Goal: Information Seeking & Learning: Learn about a topic

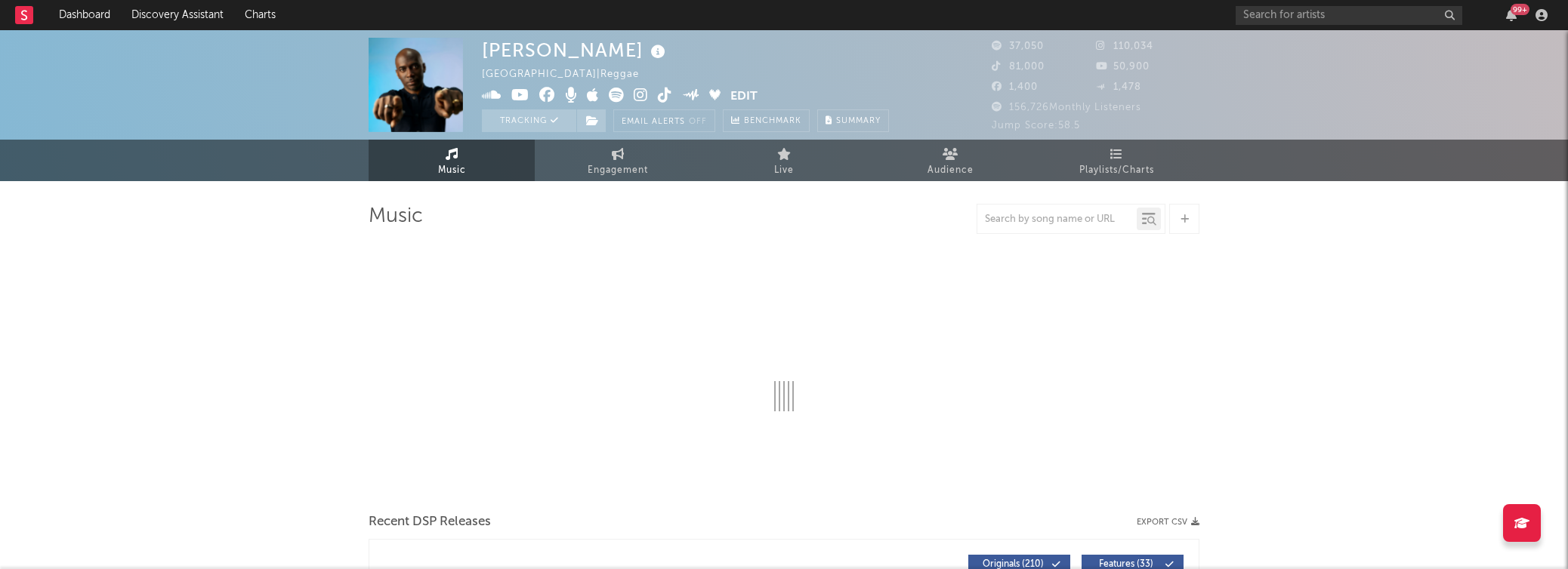
select select "6m"
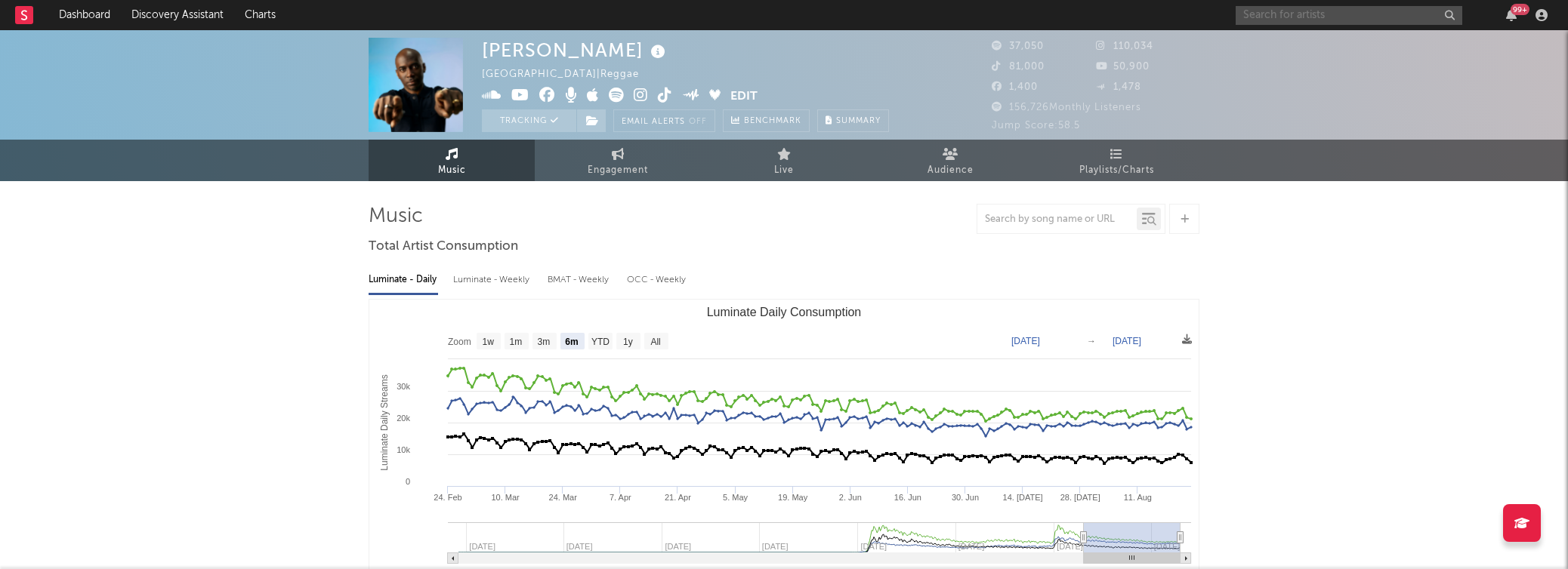
click at [1295, 21] on input "text" at bounding box center [1349, 16] width 226 height 19
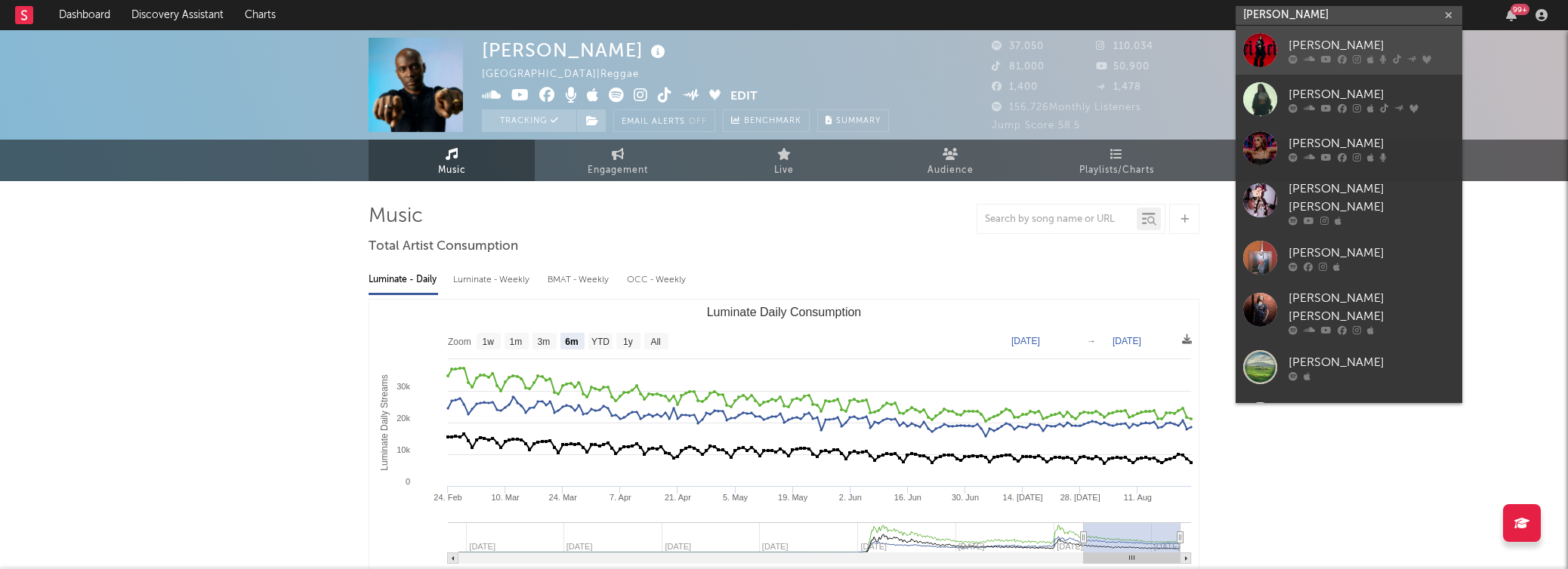
type input "[PERSON_NAME]"
click at [1301, 52] on div "[PERSON_NAME]" at bounding box center [1371, 45] width 166 height 18
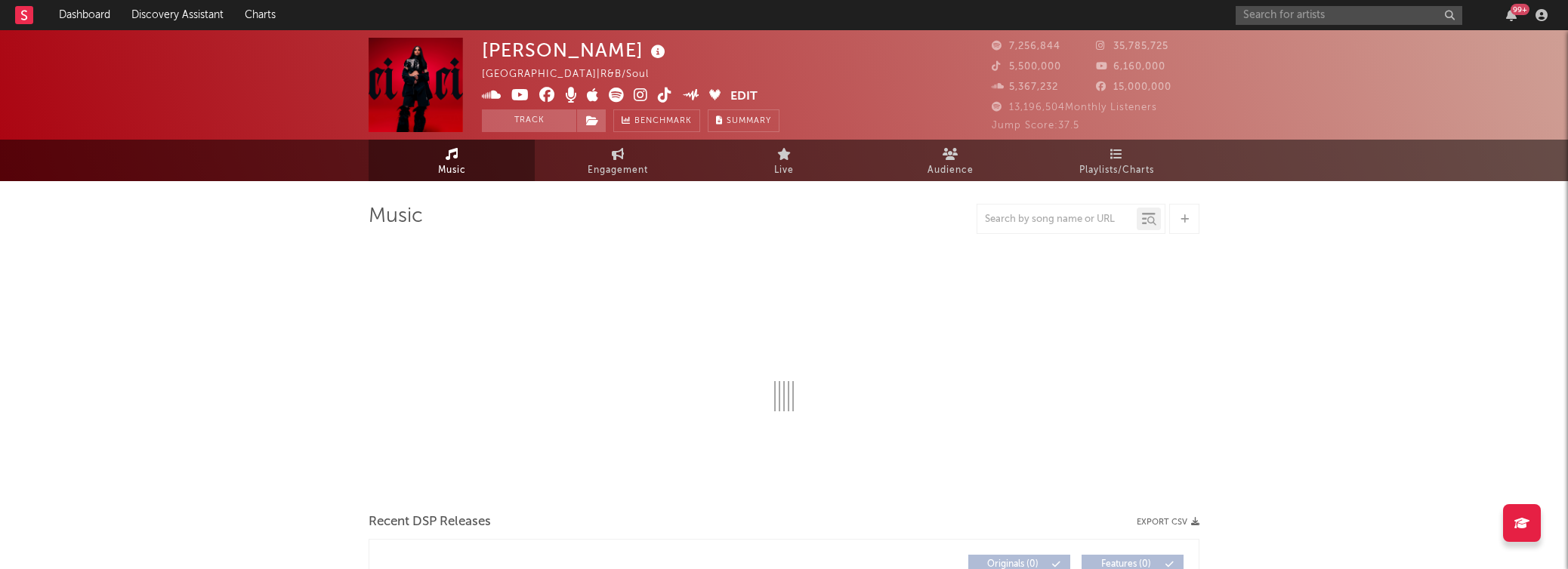
select select "6m"
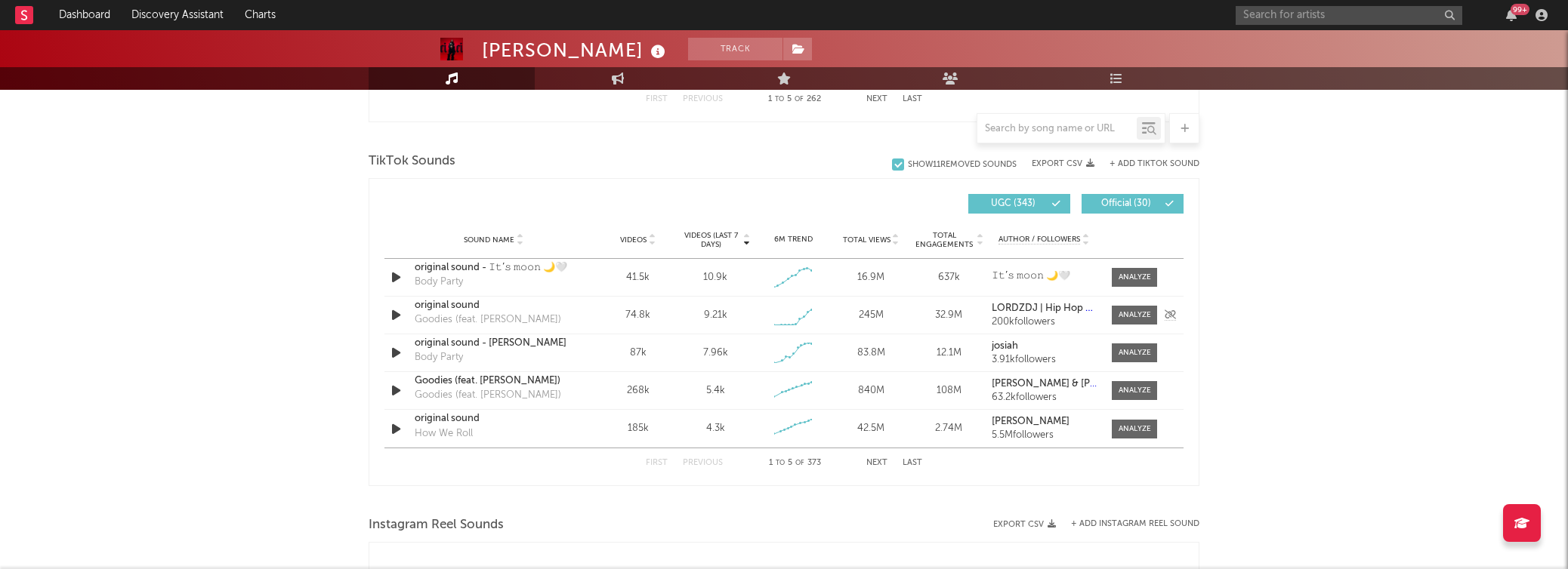
scroll to position [997, 0]
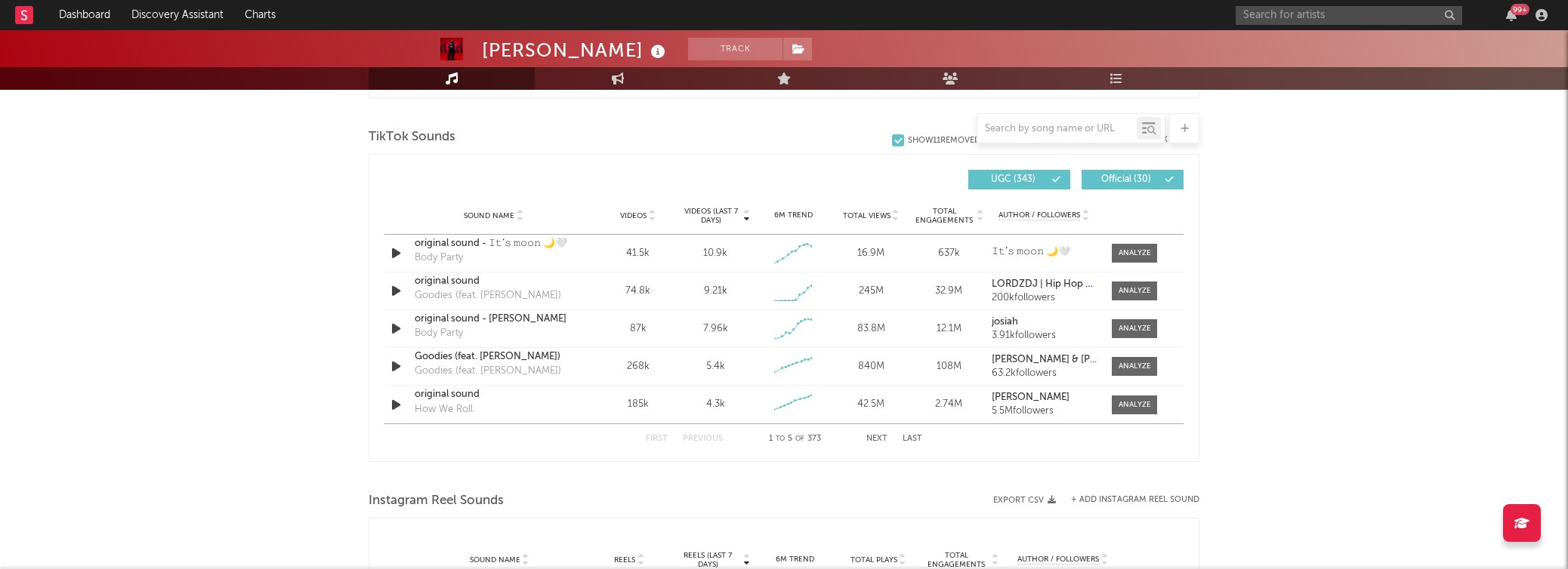
click at [868, 435] on button "Next" at bounding box center [877, 438] width 21 height 8
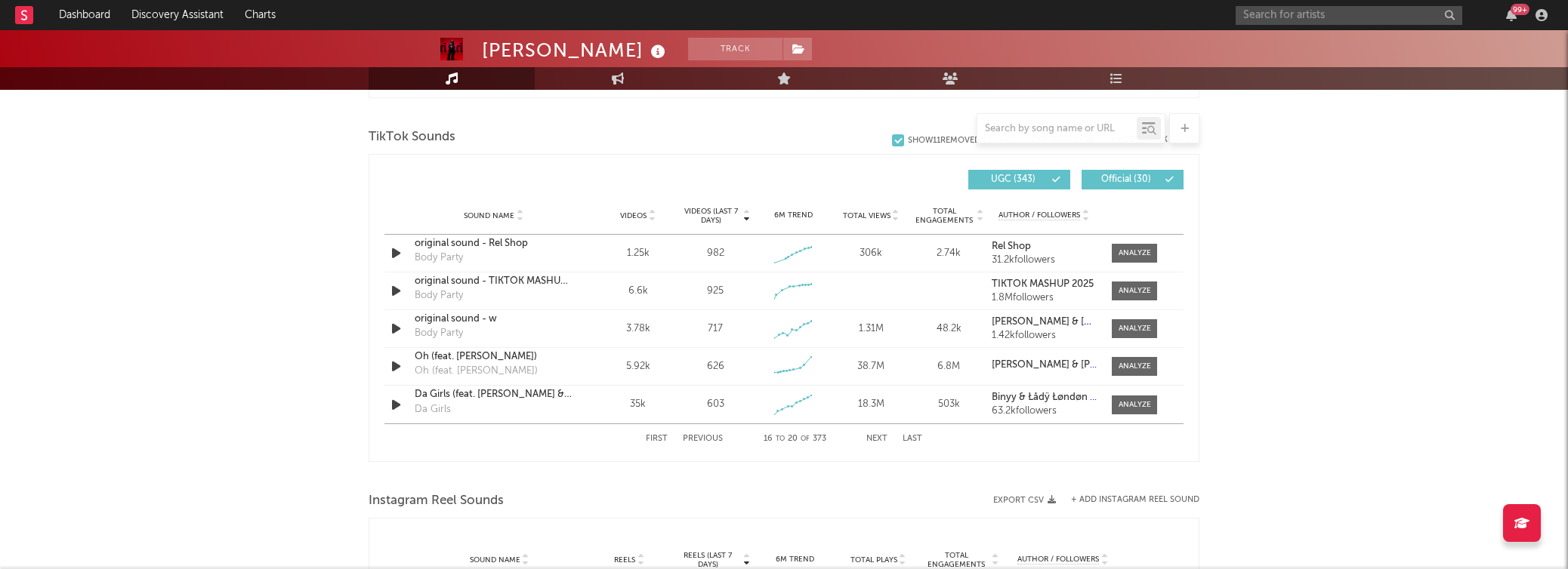
click at [868, 435] on button "Next" at bounding box center [877, 438] width 21 height 8
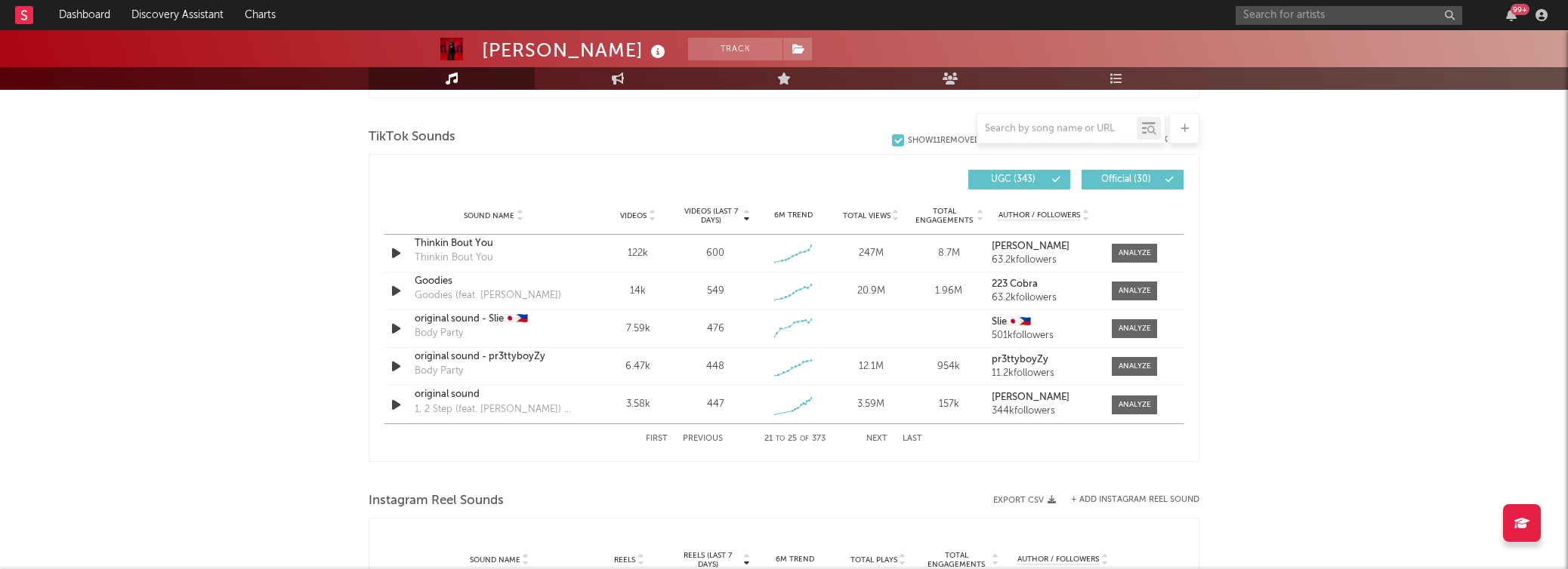
click at [868, 435] on button "Next" at bounding box center [877, 438] width 21 height 8
click at [869, 436] on button "Next" at bounding box center [877, 438] width 21 height 8
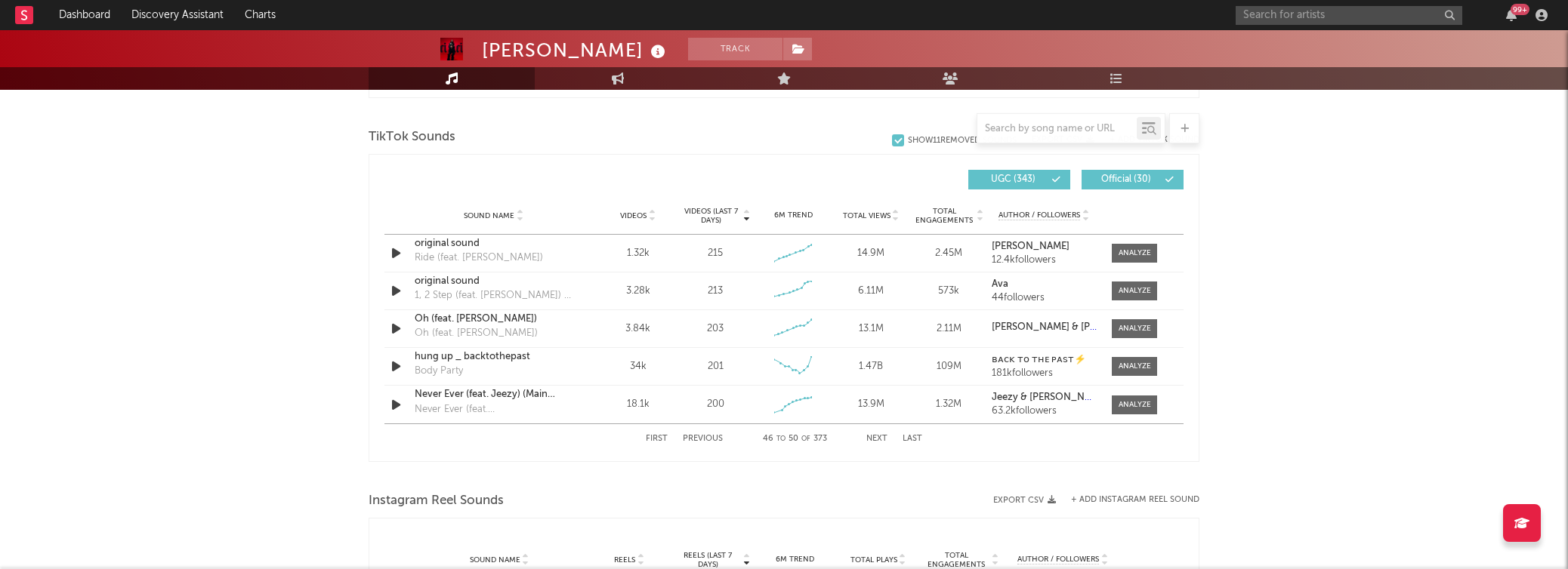
click at [869, 436] on button "Next" at bounding box center [877, 438] width 21 height 8
click at [1129, 401] on div at bounding box center [1134, 405] width 32 height 11
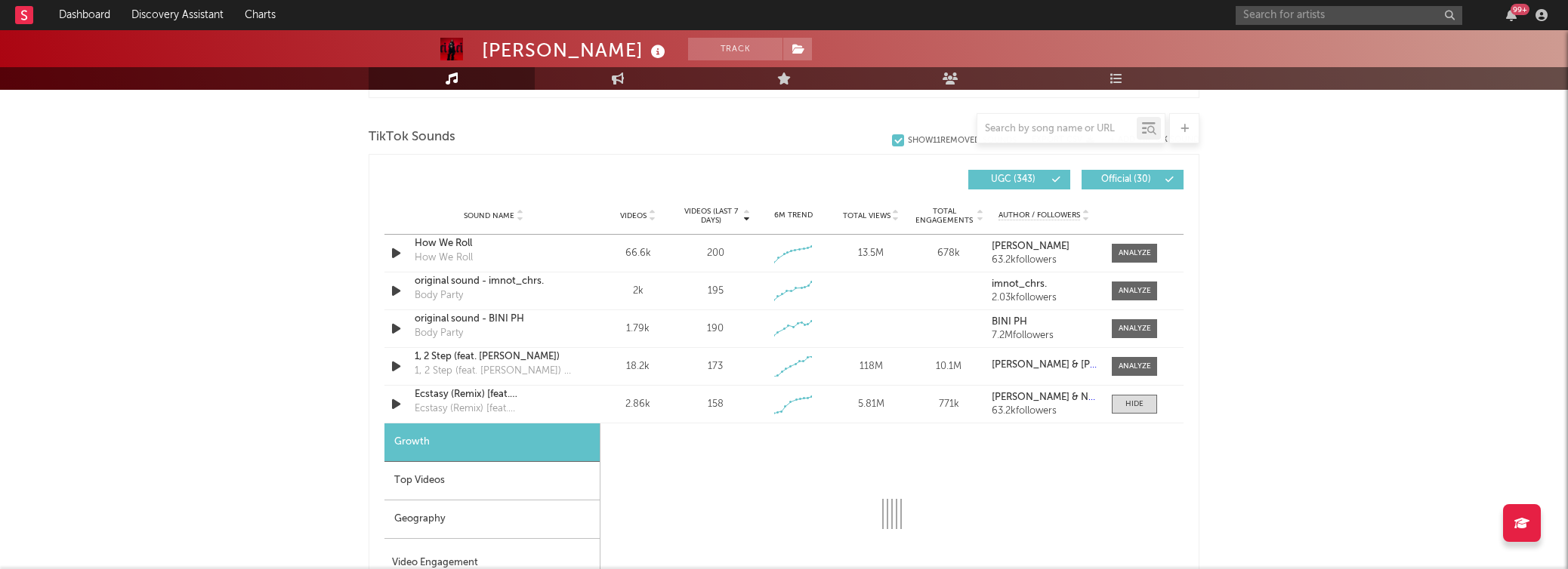
select select "1w"
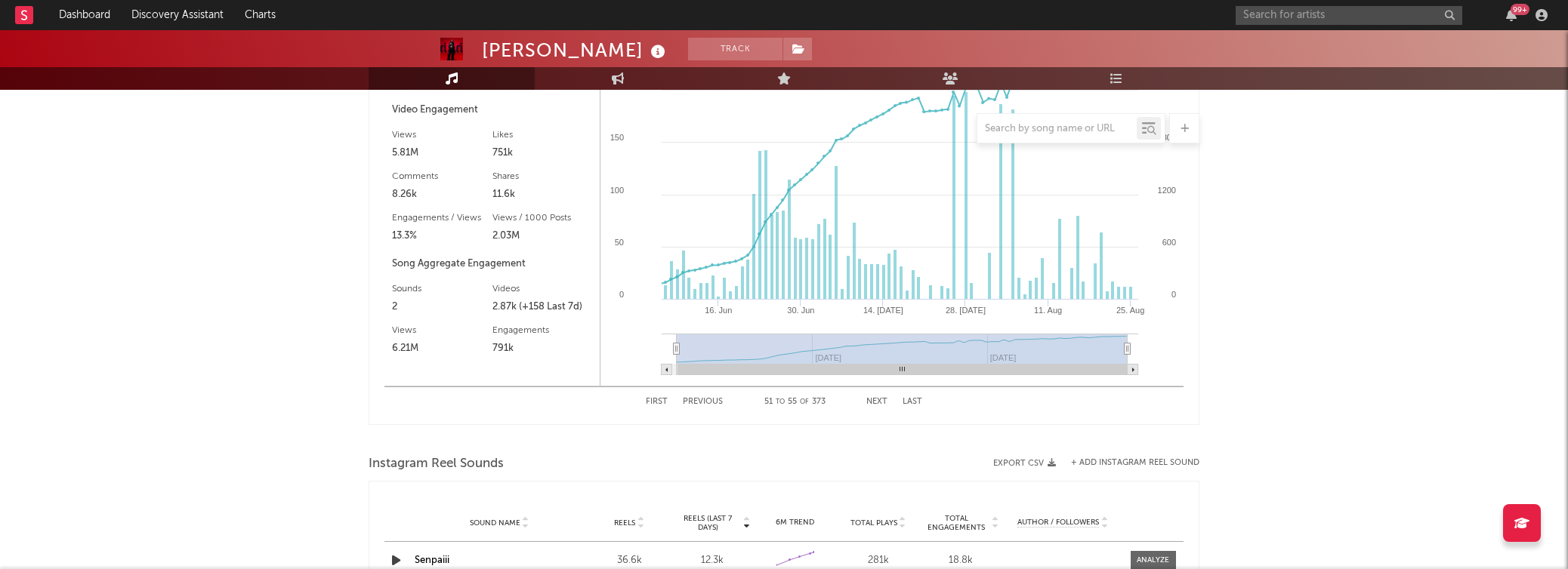
scroll to position [1573, 0]
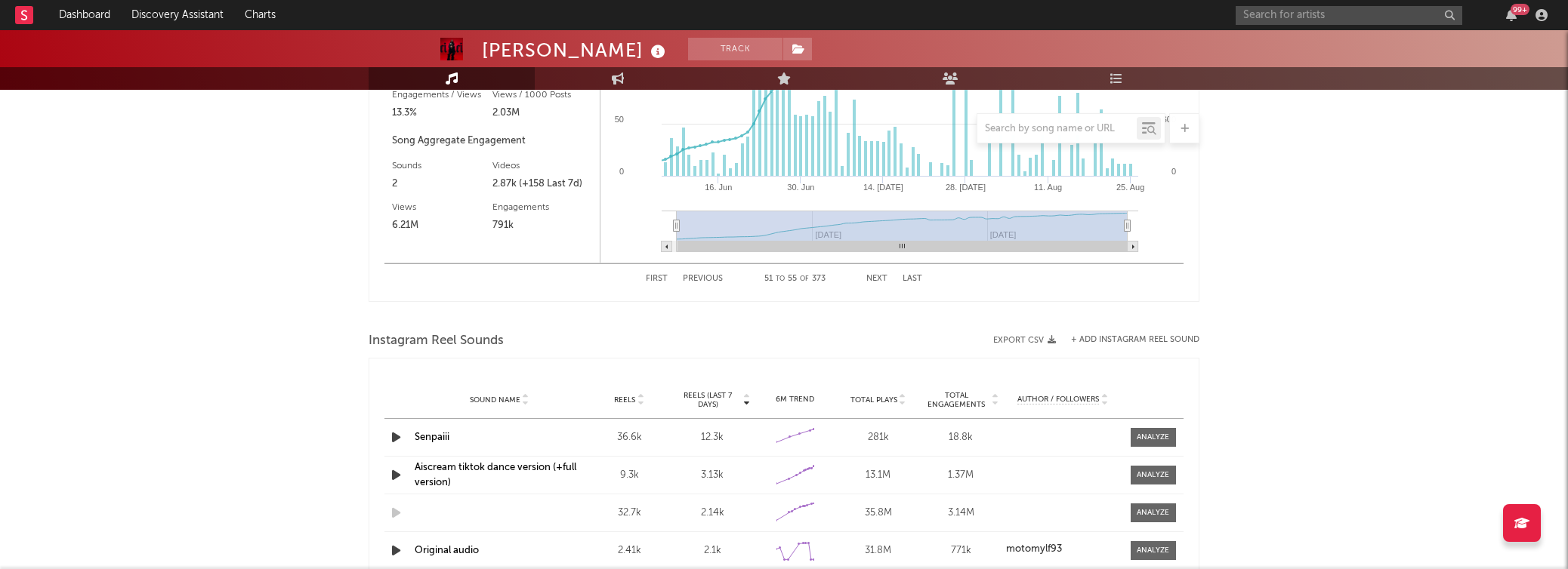
click at [879, 271] on div "First Previous 51 to 55 of 373 Next Last" at bounding box center [784, 279] width 276 height 29
click at [879, 277] on button "Next" at bounding box center [877, 279] width 21 height 8
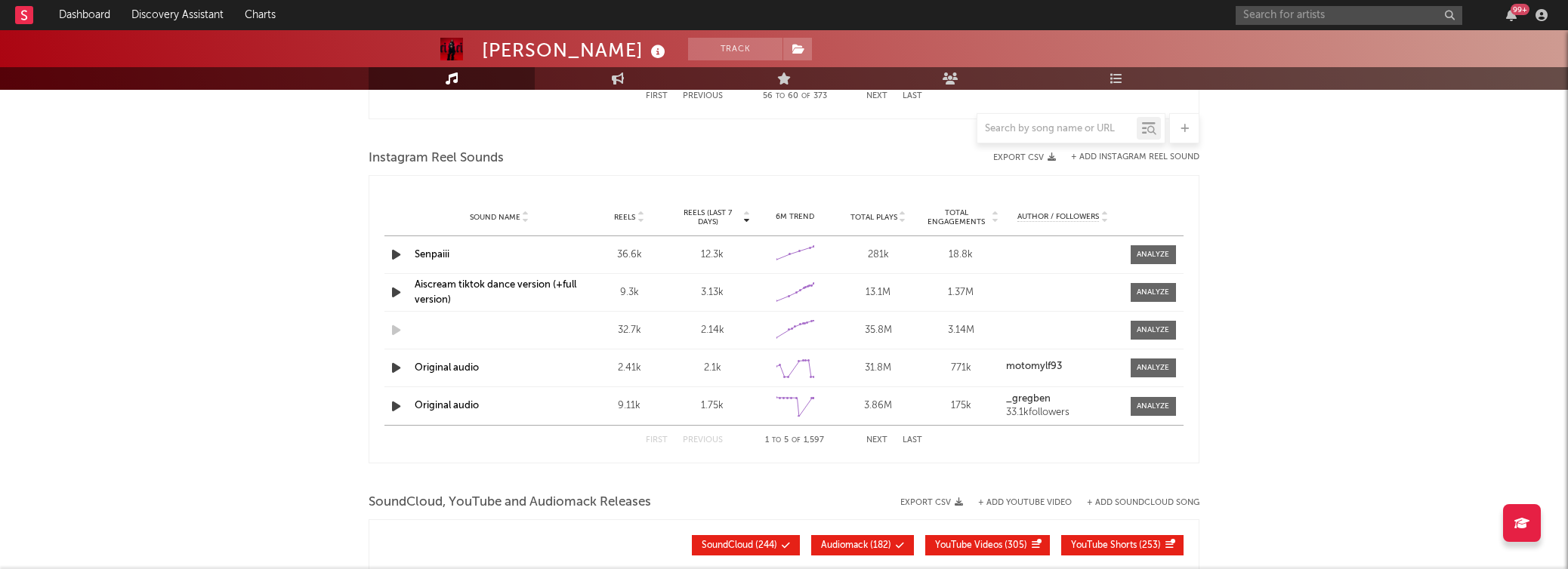
scroll to position [1341, 0]
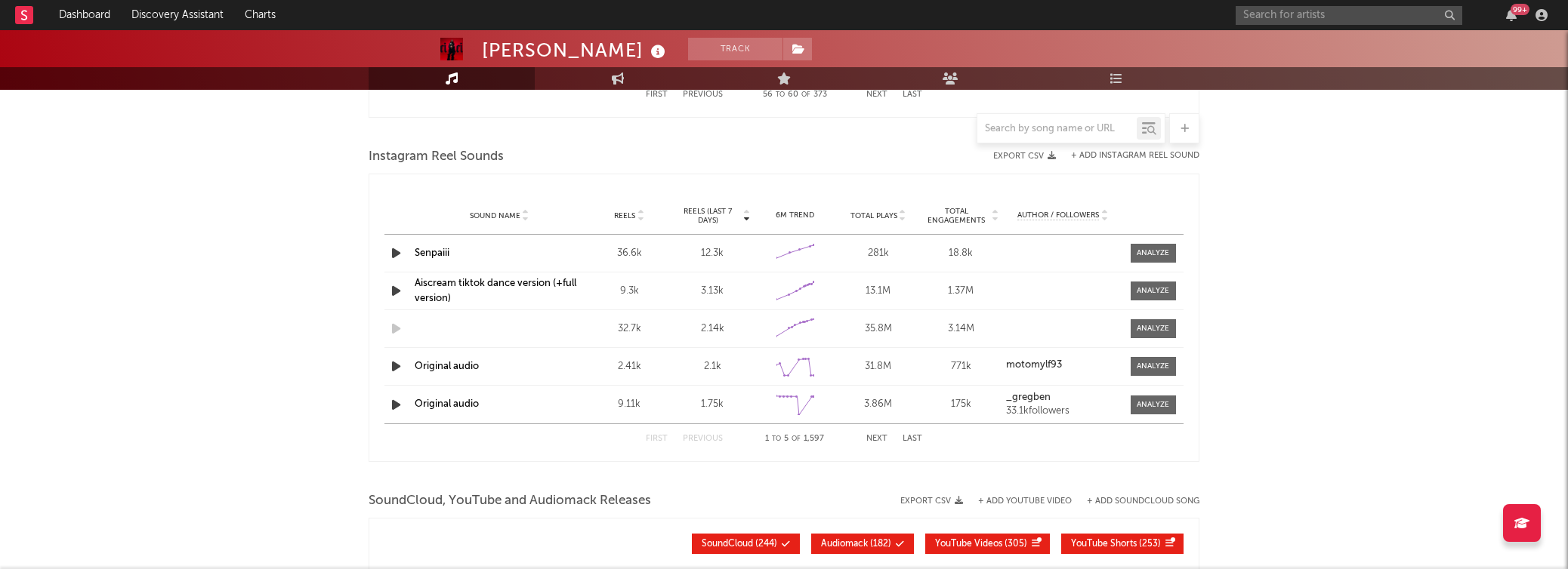
click at [873, 435] on button "Next" at bounding box center [877, 438] width 21 height 8
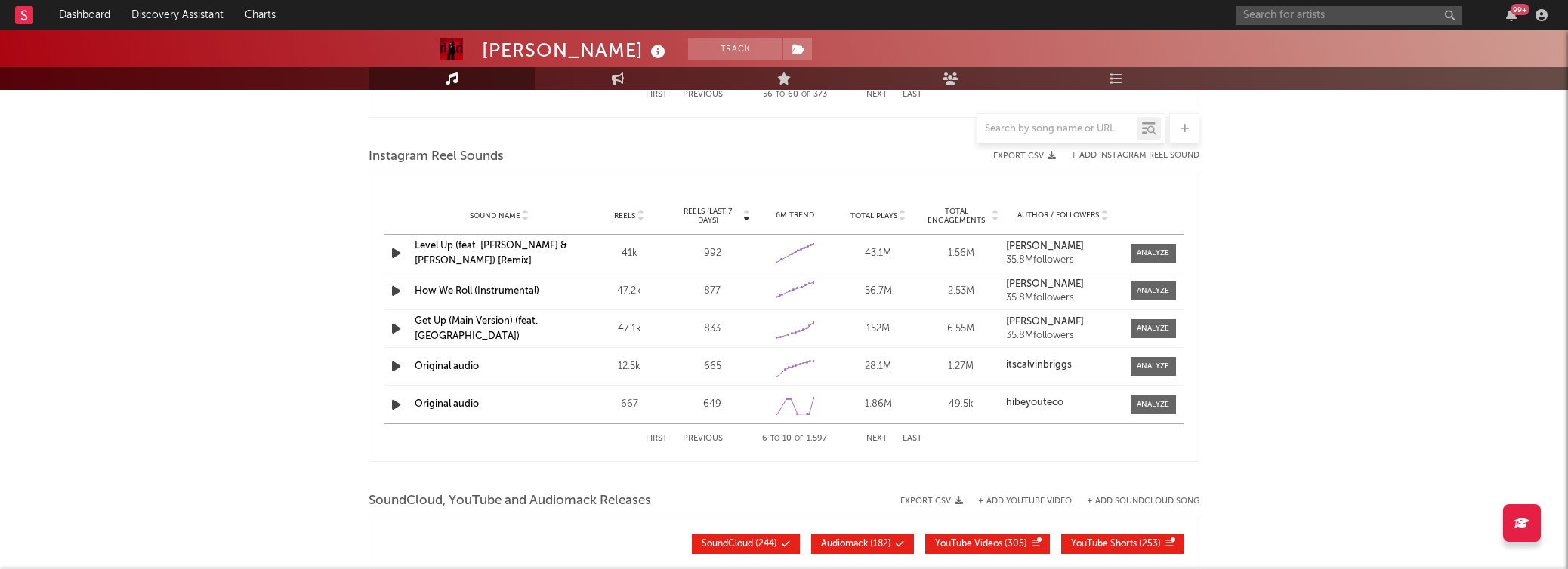
click at [873, 436] on button "Next" at bounding box center [877, 438] width 21 height 8
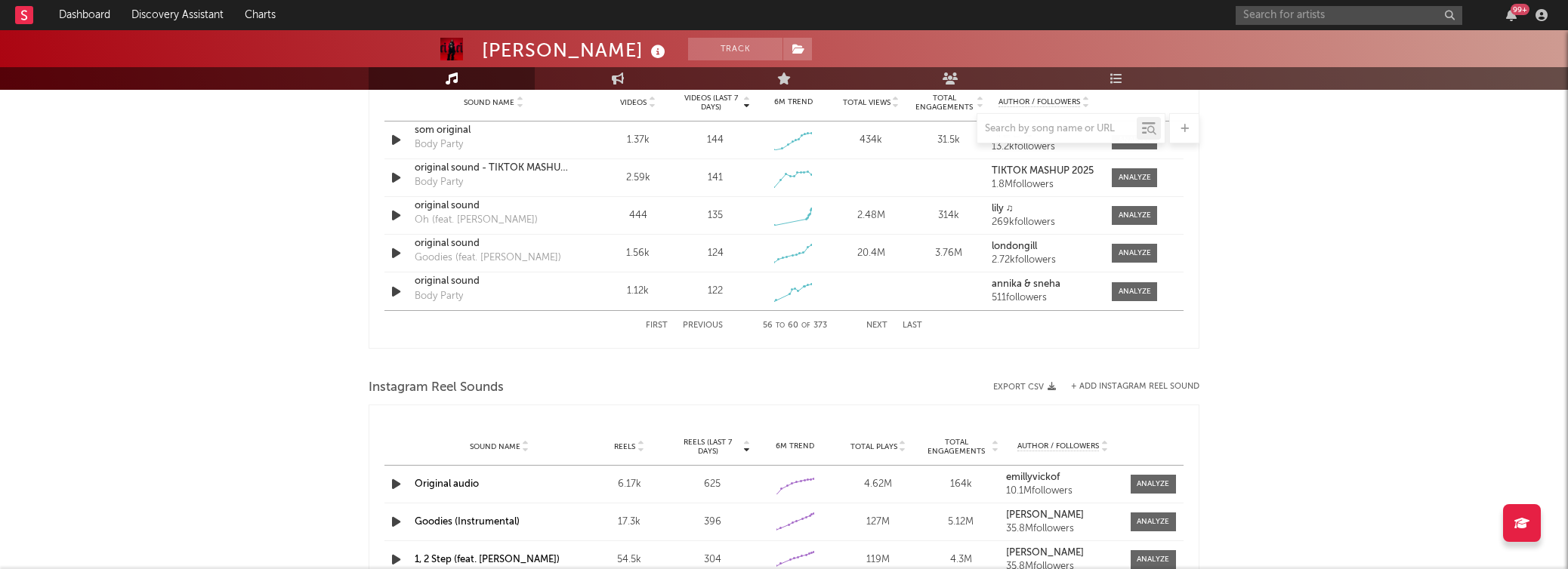
scroll to position [1073, 0]
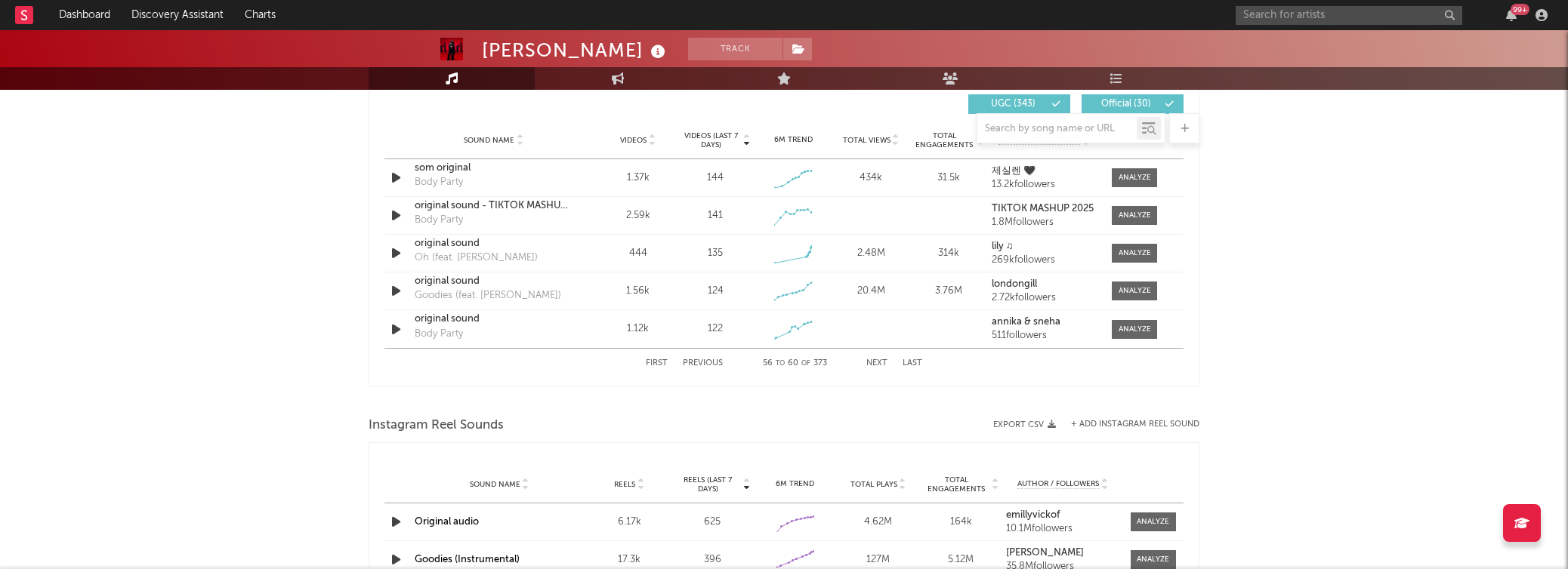
click at [876, 357] on div "First Previous 56 to 60 of 373 Next Last" at bounding box center [784, 364] width 276 height 29
click at [876, 356] on div "First Previous 56 to 60 of 373 Next Last" at bounding box center [784, 364] width 276 height 29
click at [876, 364] on button "Next" at bounding box center [877, 363] width 21 height 8
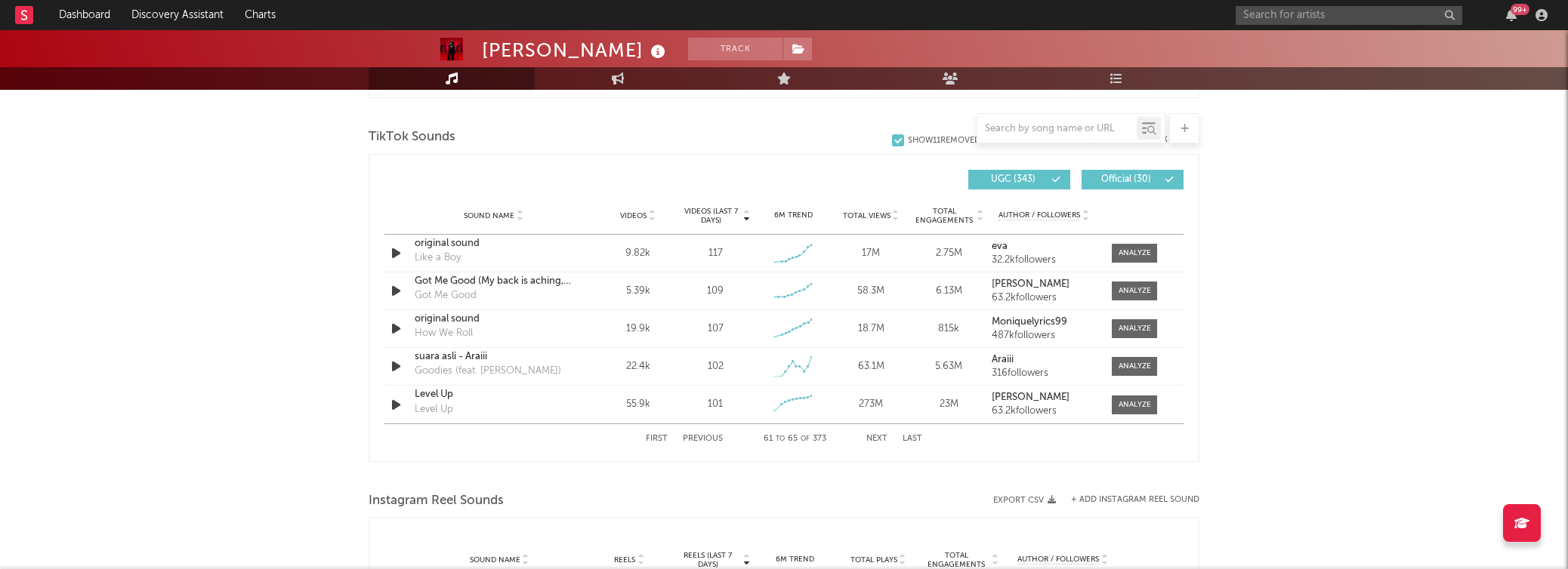
scroll to position [994, 0]
click at [882, 439] on button "Next" at bounding box center [877, 441] width 21 height 8
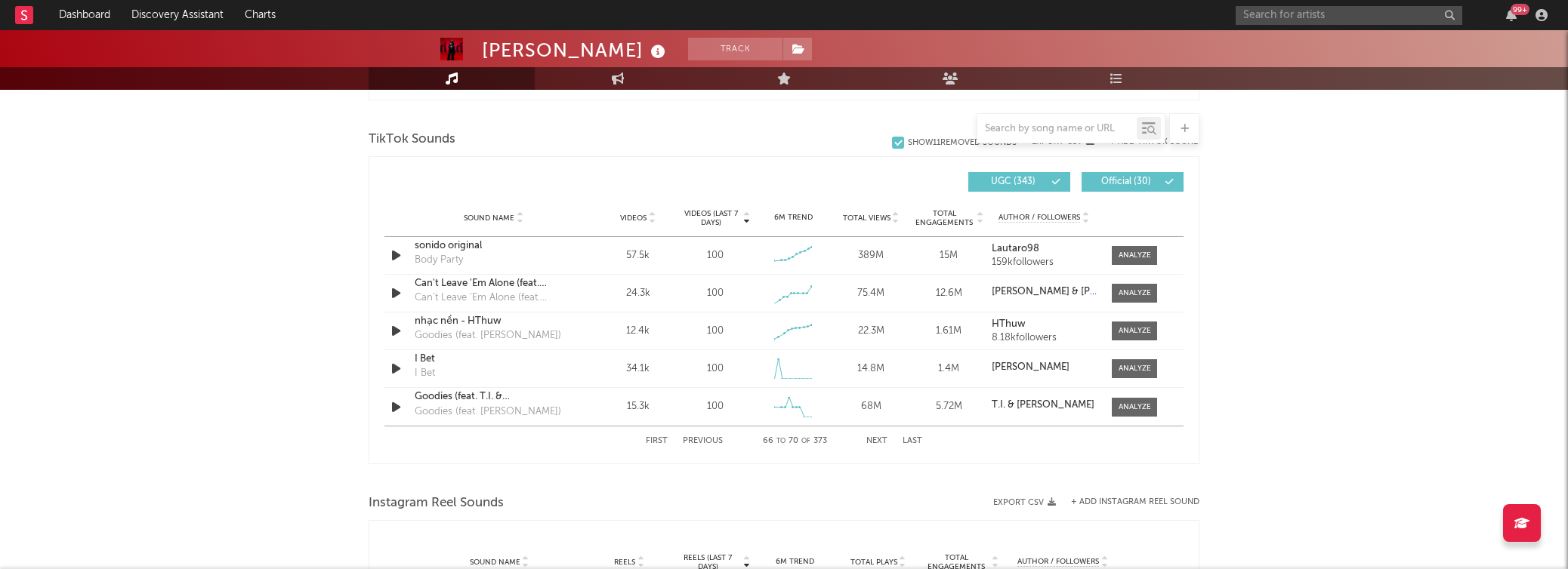
click at [882, 439] on button "Next" at bounding box center [877, 441] width 21 height 8
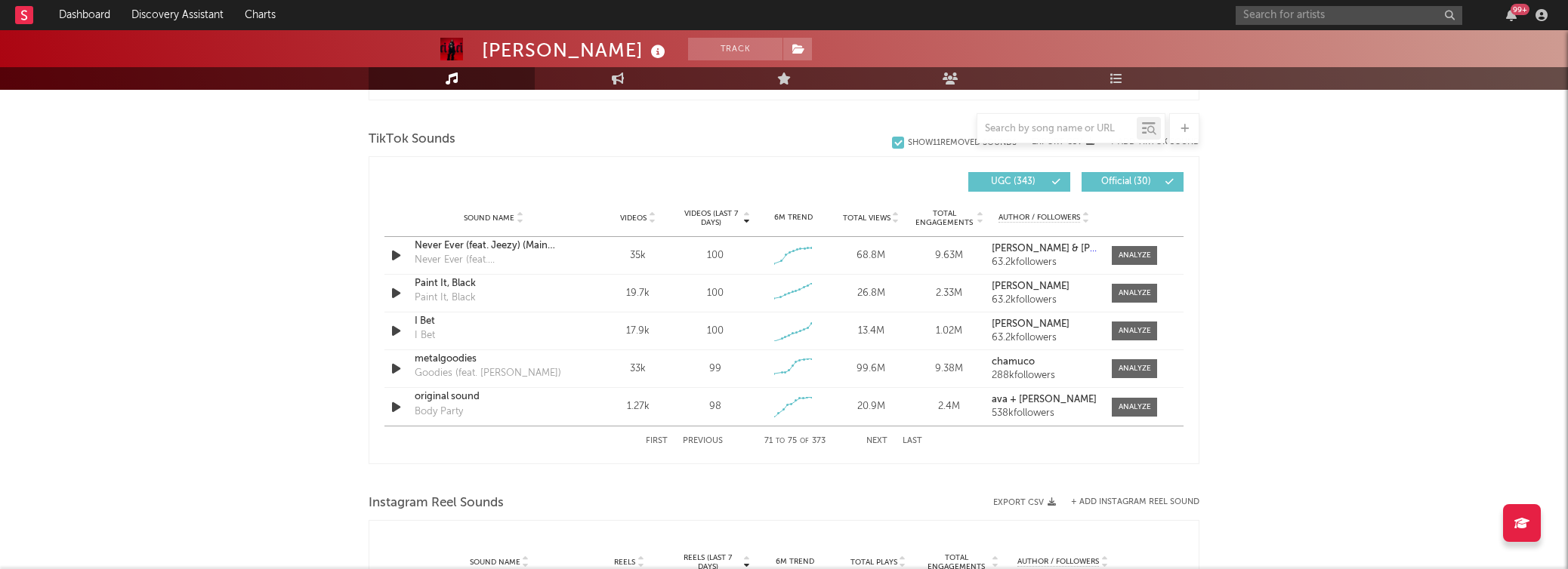
click at [880, 437] on button "Next" at bounding box center [877, 441] width 21 height 8
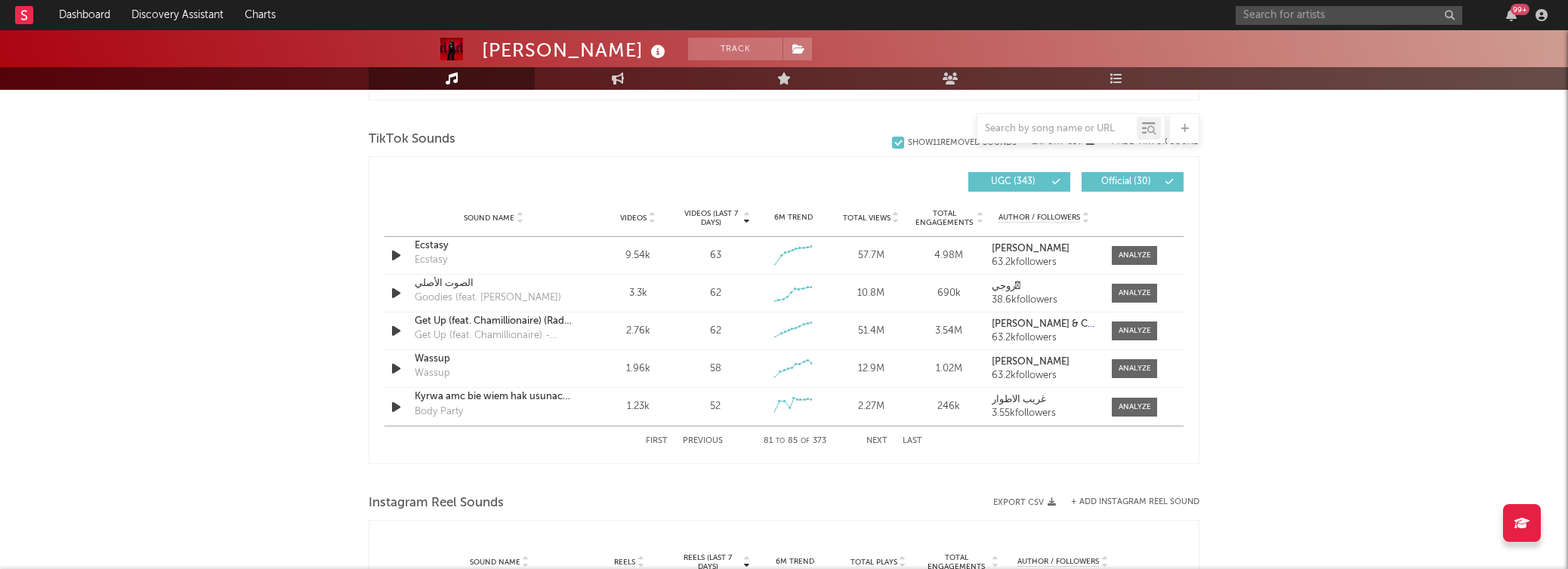
click at [880, 434] on div "First Previous 81 to 85 of 373 Next Last" at bounding box center [784, 441] width 276 height 29
click at [877, 447] on div "First Previous 81 to 85 of 373 Next Last" at bounding box center [784, 441] width 276 height 29
click at [877, 428] on div "First Previous 81 to 85 of 373 Next Last" at bounding box center [784, 441] width 276 height 29
click at [1132, 250] on div at bounding box center [1134, 255] width 32 height 11
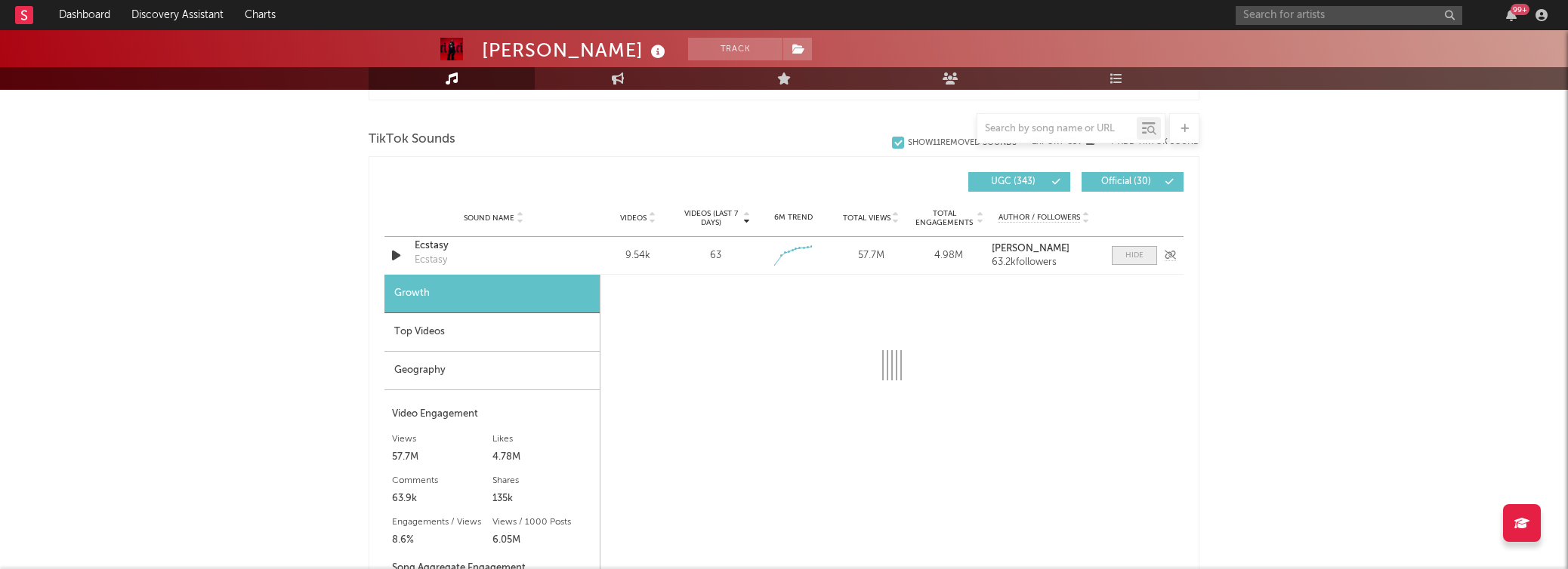
select select "1w"
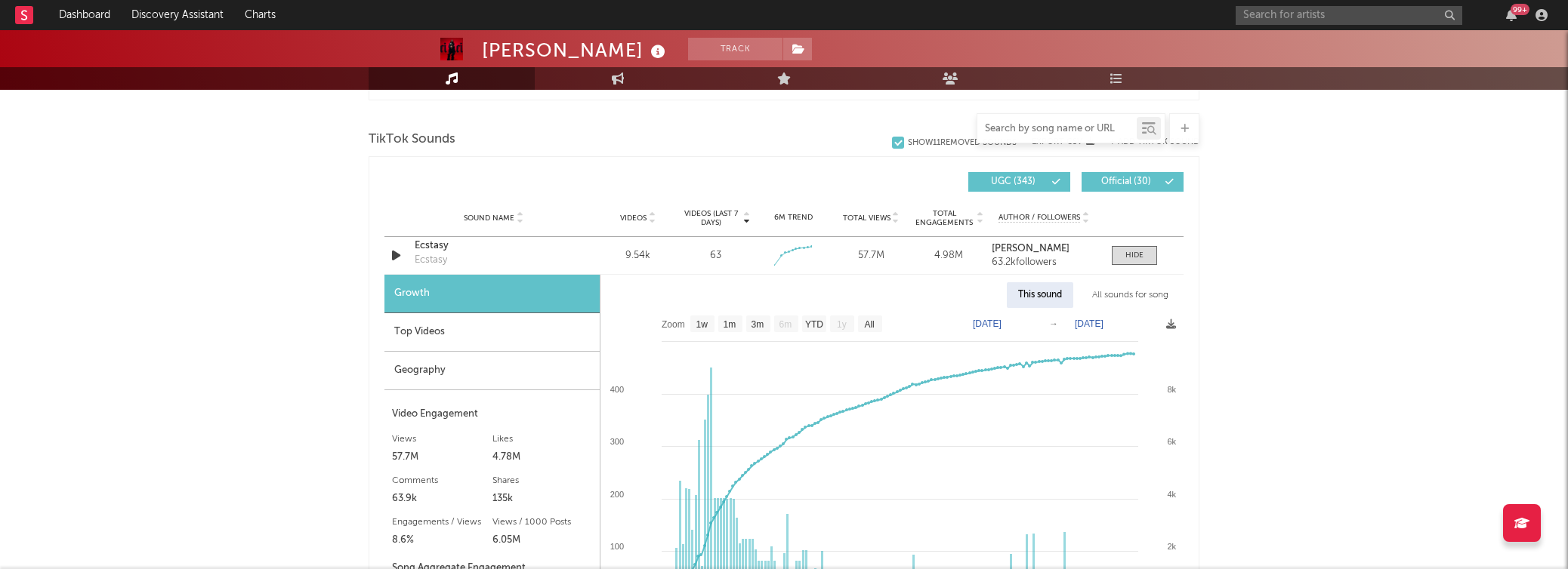
click at [1084, 128] on input "text" at bounding box center [1056, 129] width 159 height 12
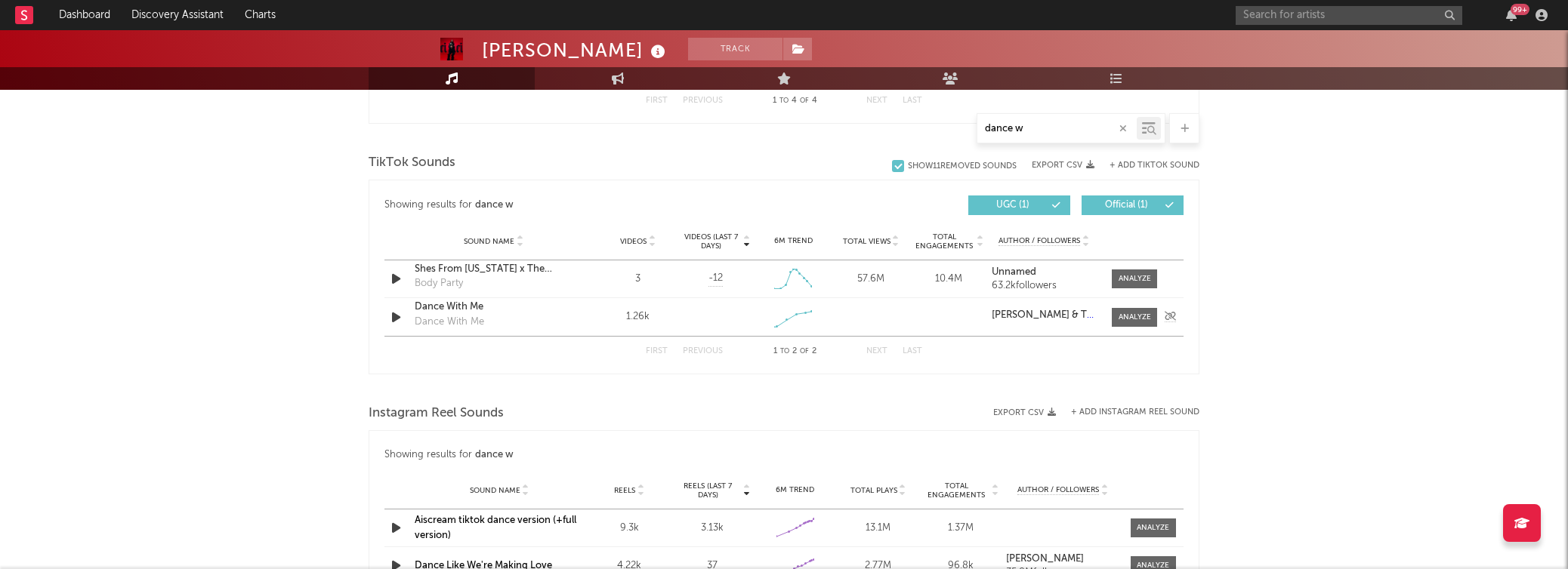
scroll to position [881, 0]
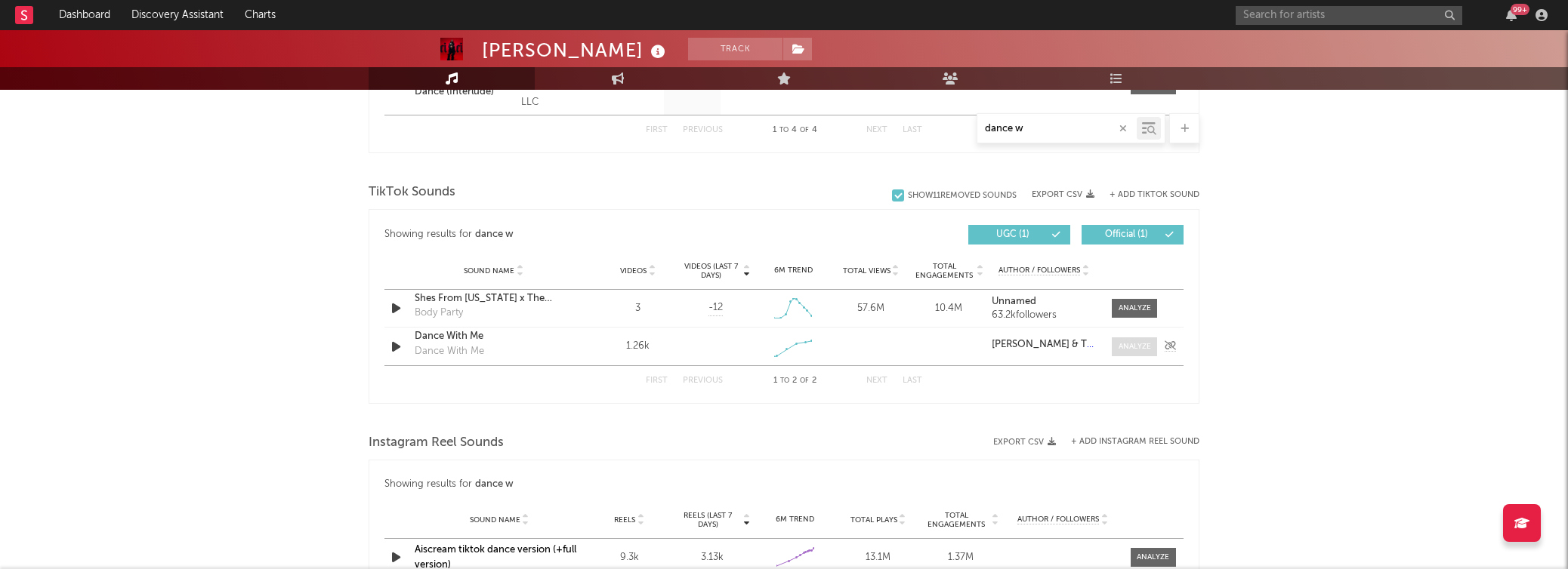
type input "dance w"
click at [1133, 353] on span at bounding box center [1133, 347] width 45 height 19
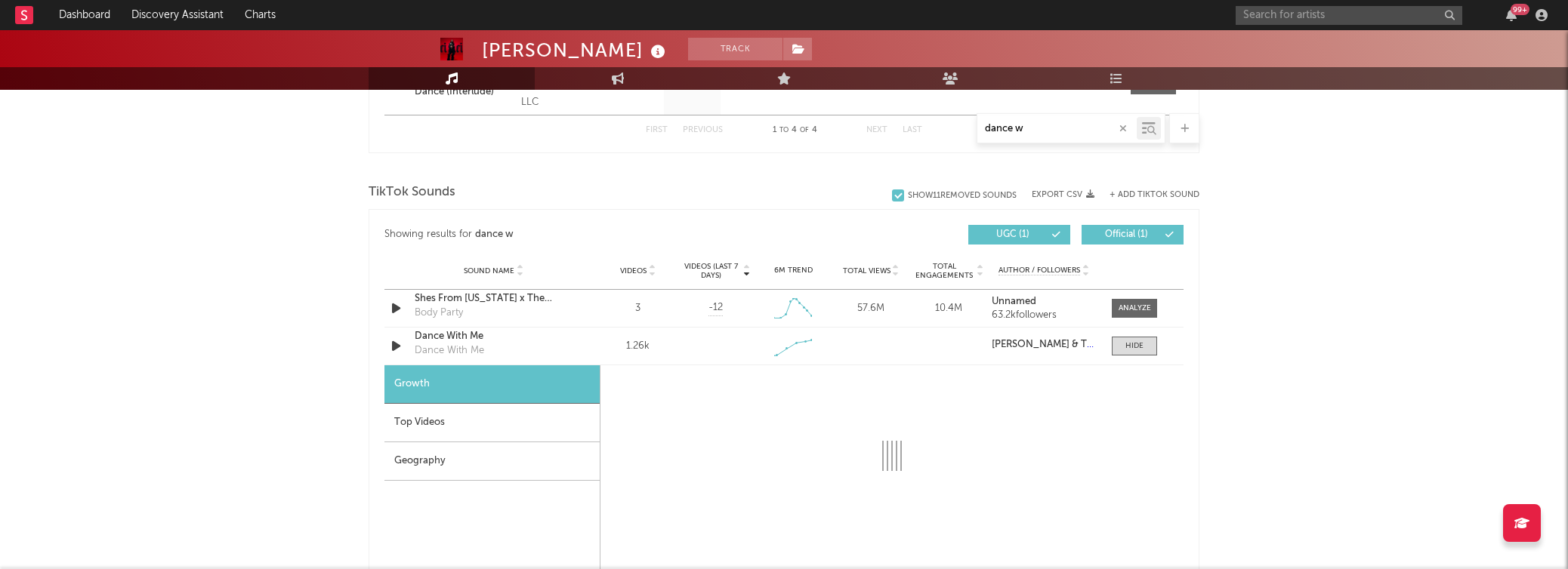
select select "1w"
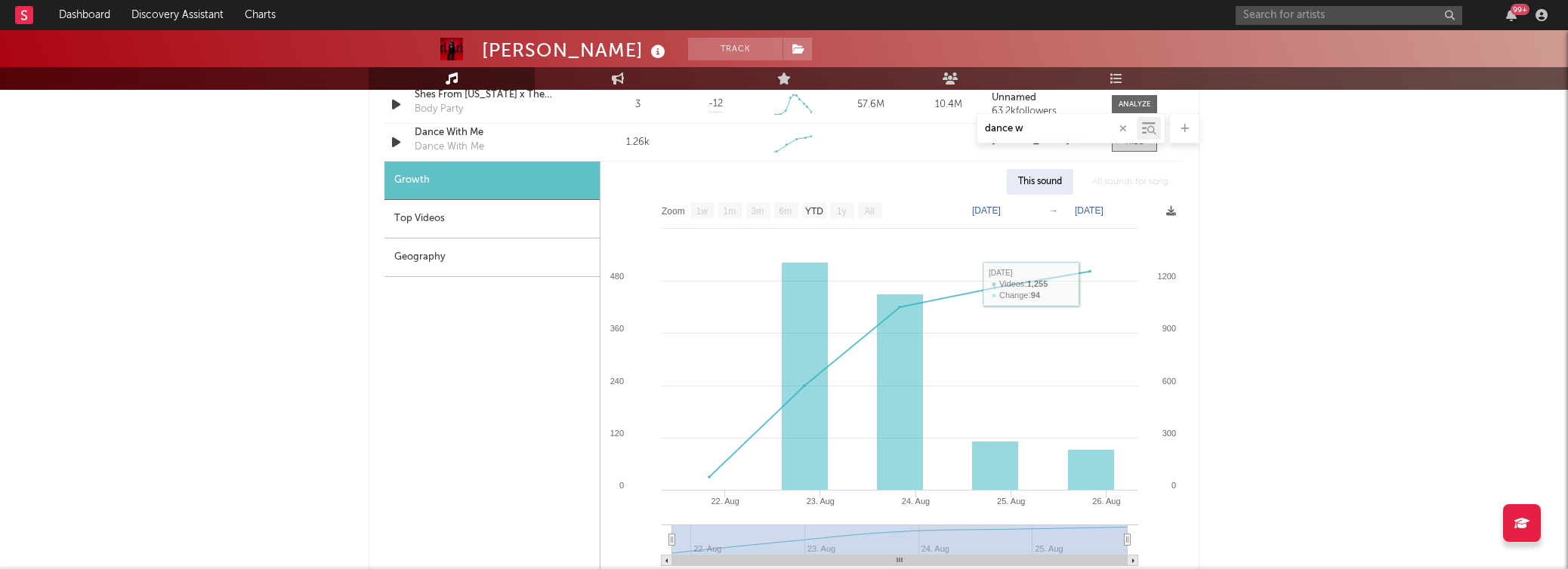
scroll to position [1073, 0]
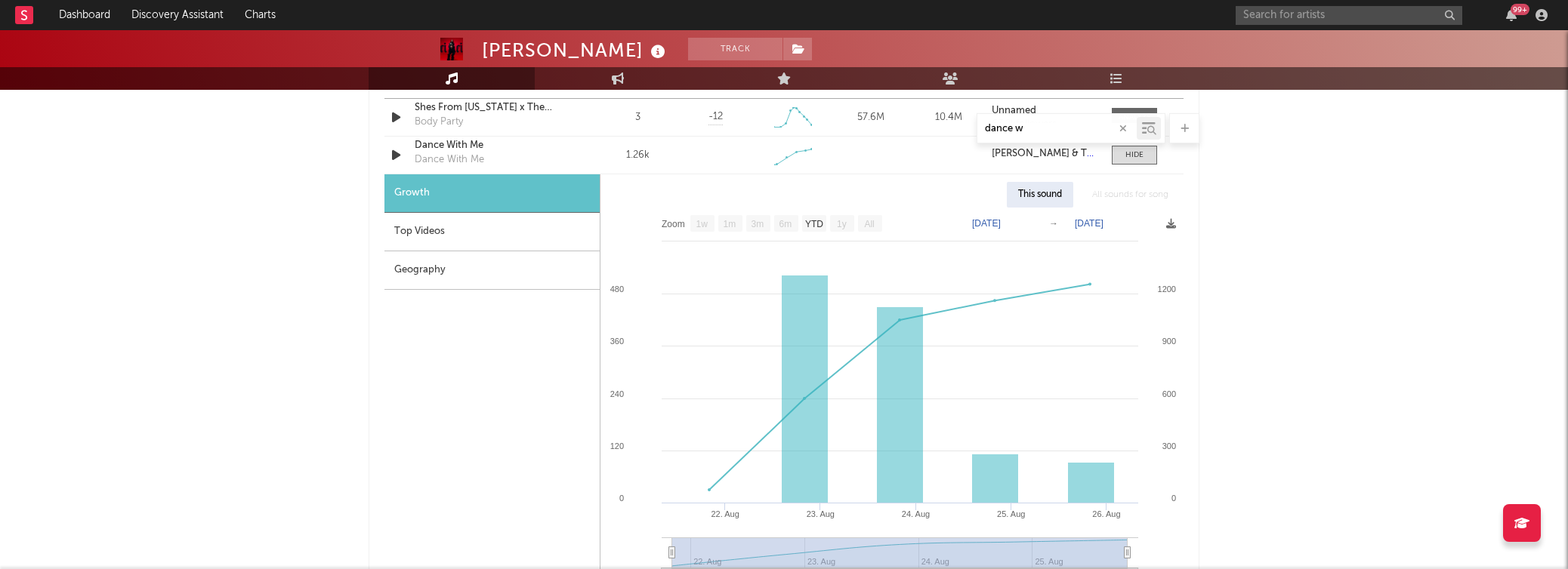
click at [469, 241] on div "Top Videos" at bounding box center [492, 232] width 215 height 39
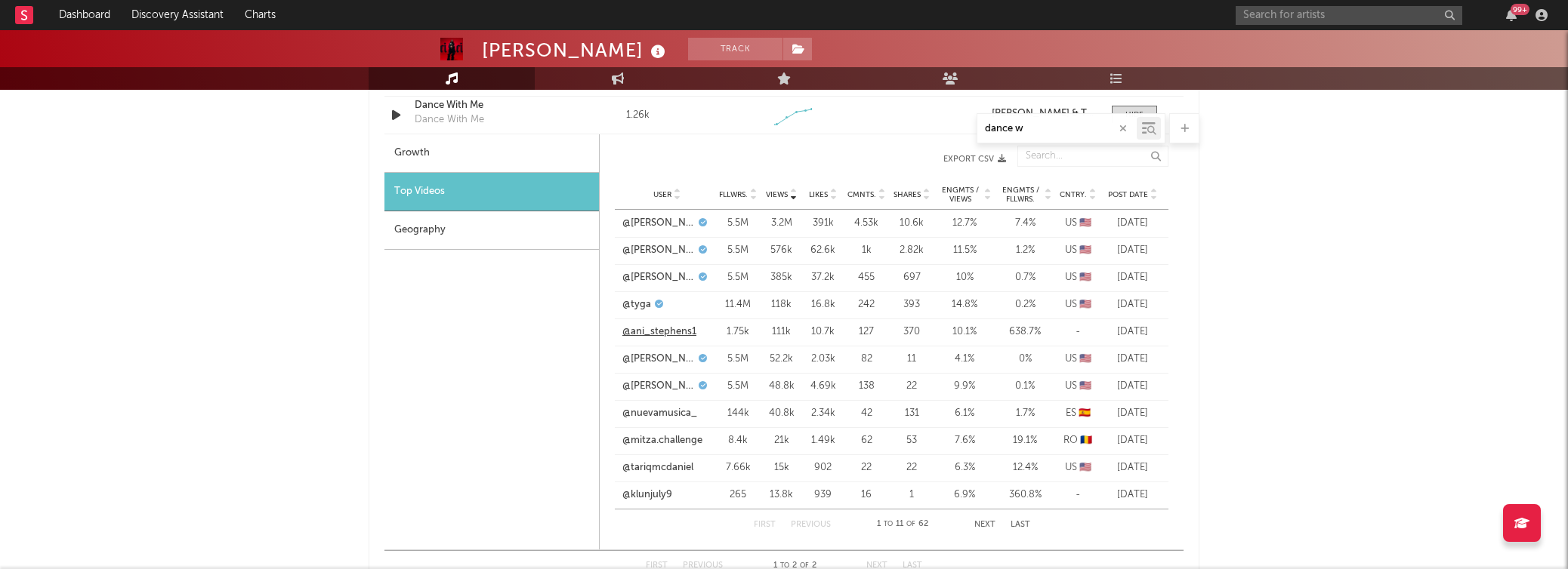
scroll to position [1115, 0]
click at [985, 519] on button "Next" at bounding box center [984, 522] width 21 height 8
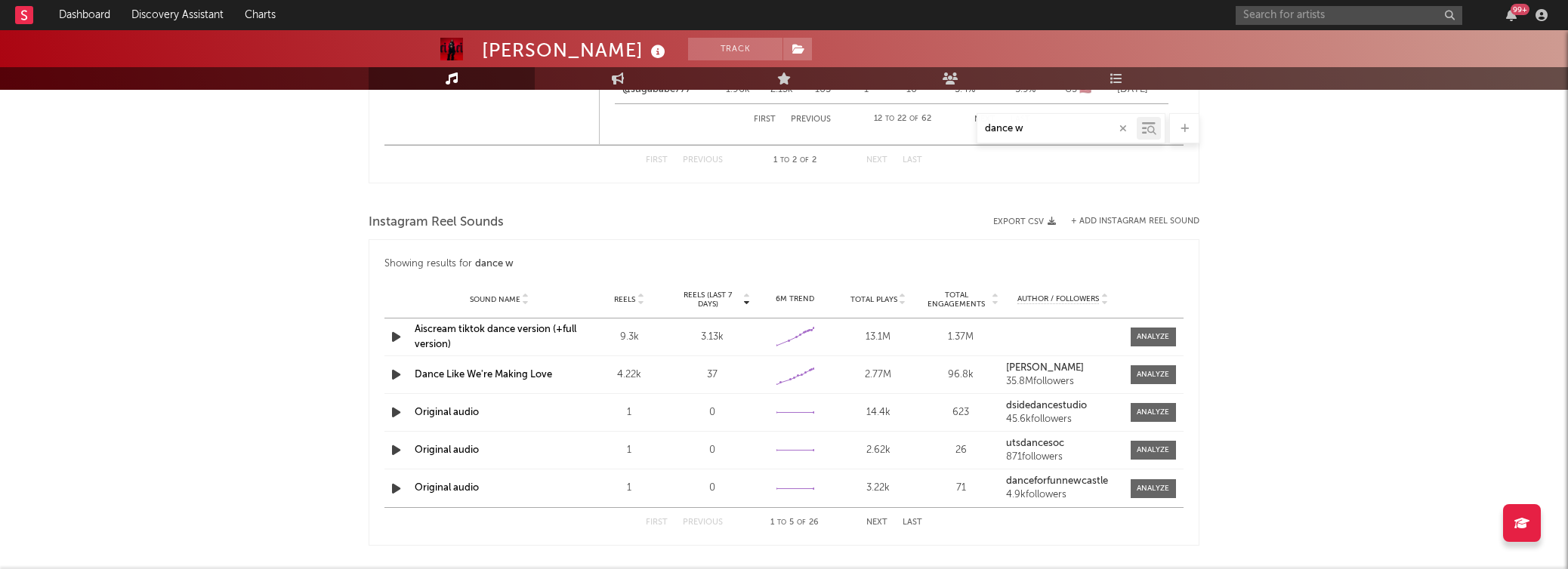
scroll to position [1522, 0]
click at [873, 512] on div "First Previous 1 to 5 of 26 Next Last" at bounding box center [784, 519] width 276 height 29
click at [876, 517] on button "Next" at bounding box center [877, 518] width 21 height 8
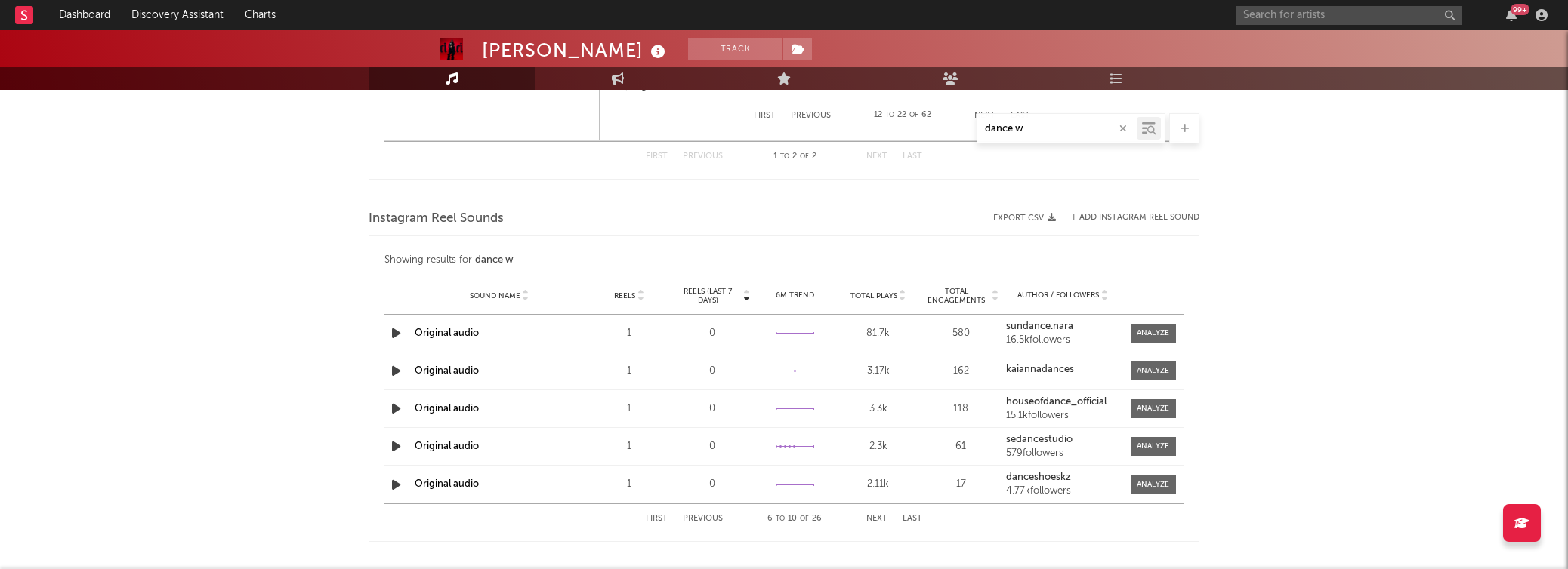
click at [876, 517] on button "Next" at bounding box center [877, 518] width 21 height 8
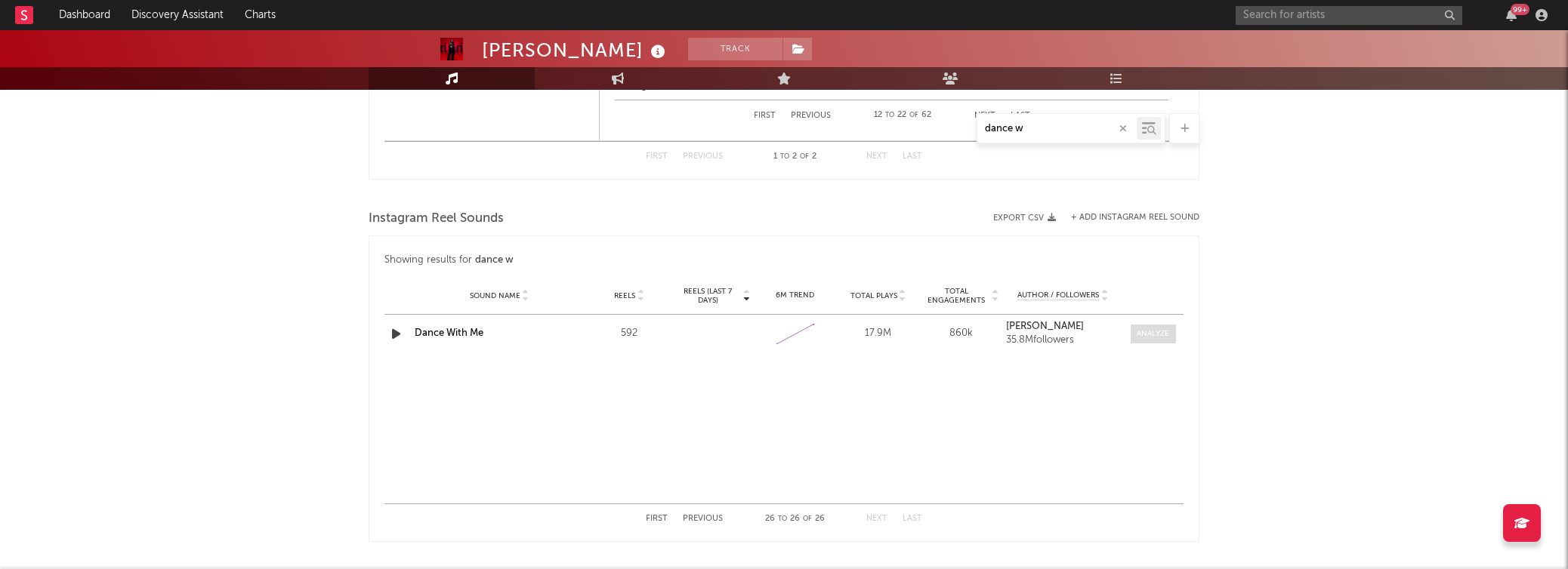
click at [1147, 334] on div at bounding box center [1152, 334] width 32 height 11
select select "1w"
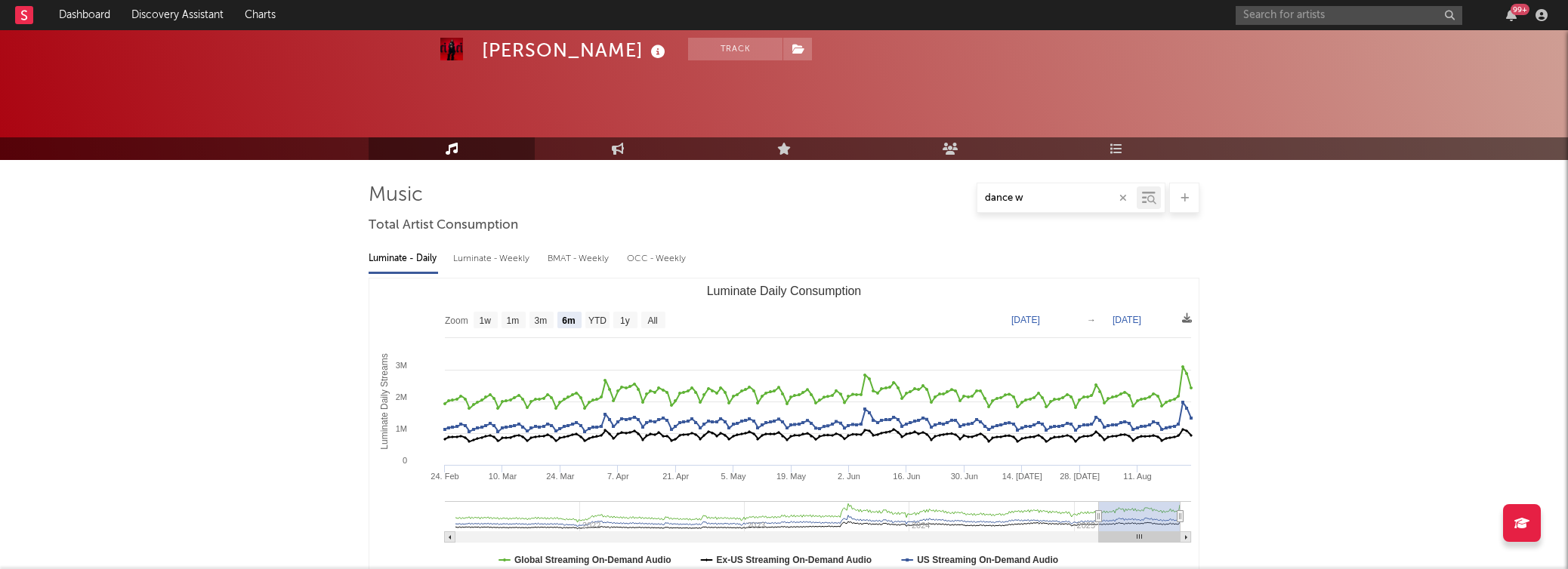
scroll to position [0, 0]
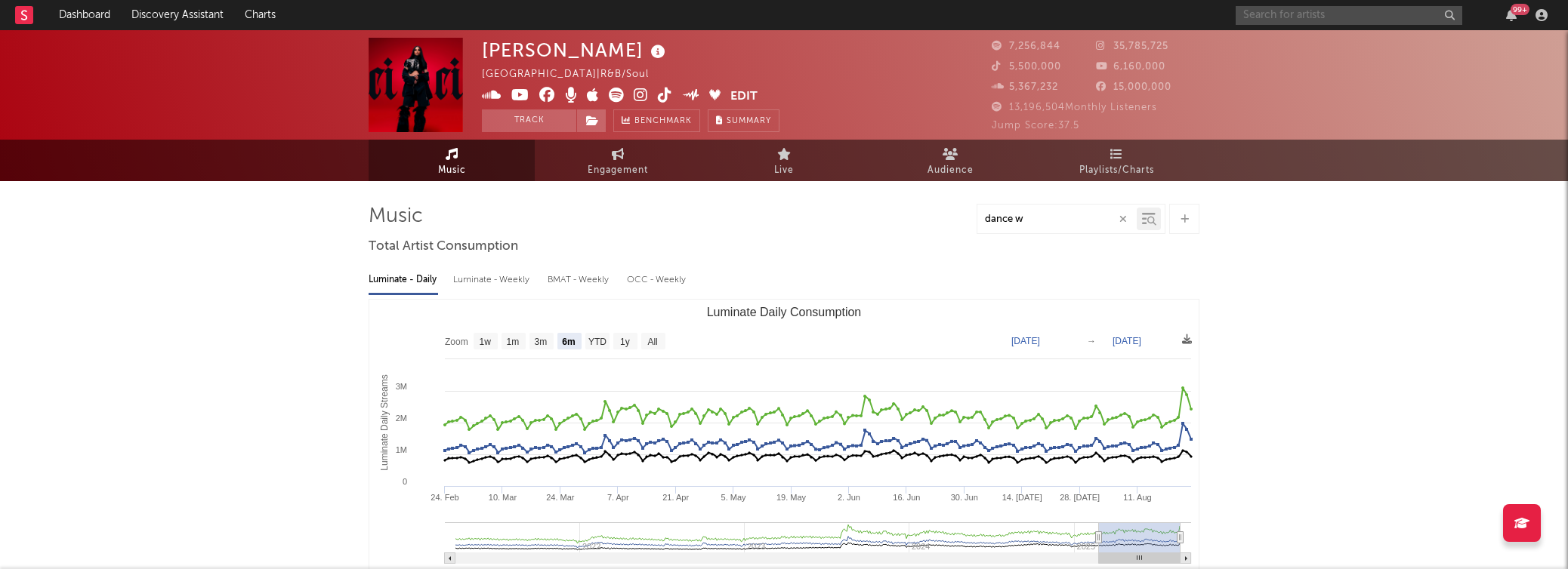
click at [1285, 11] on input "text" at bounding box center [1349, 16] width 226 height 19
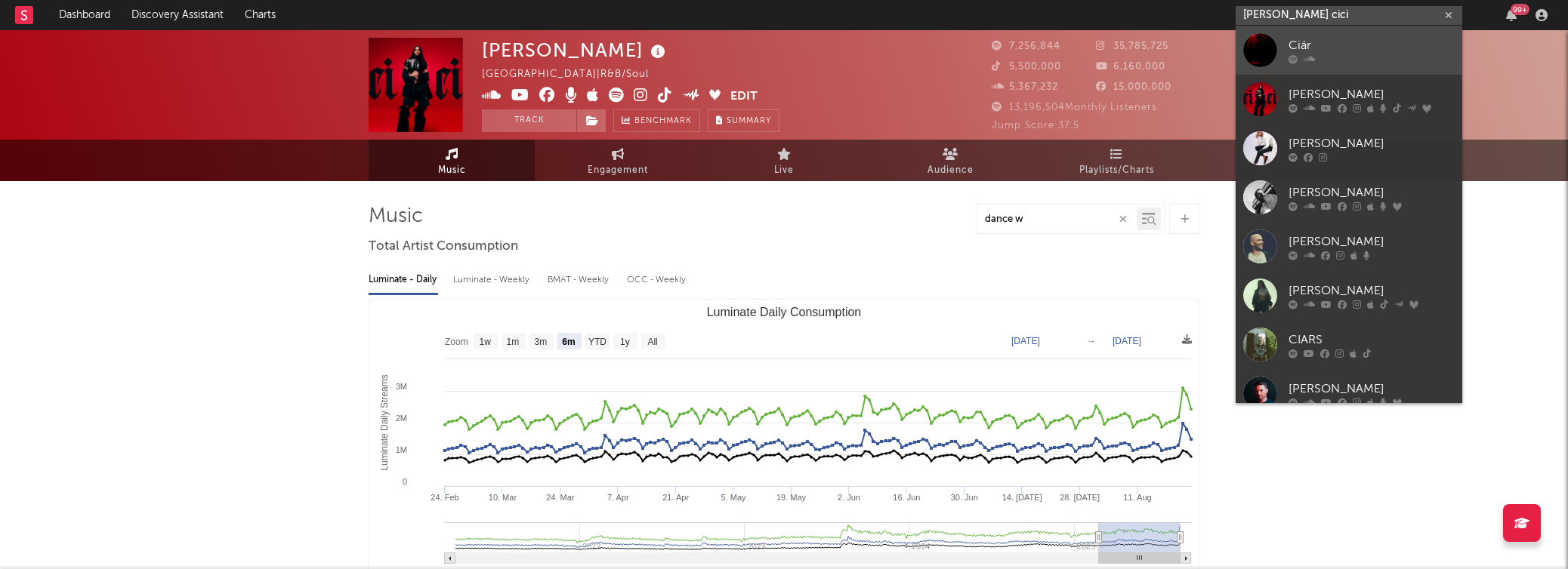
scroll to position [1, 0]
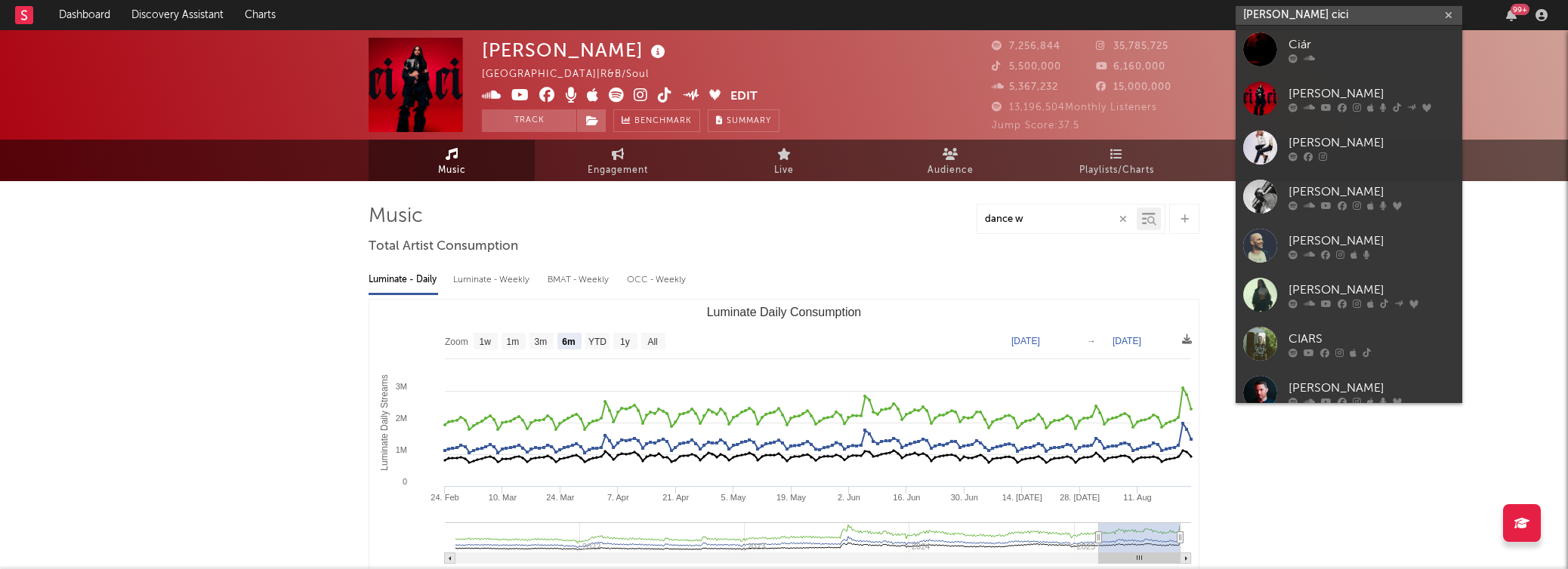
click at [1300, 13] on input "[PERSON_NAME] cici" at bounding box center [1349, 16] width 226 height 19
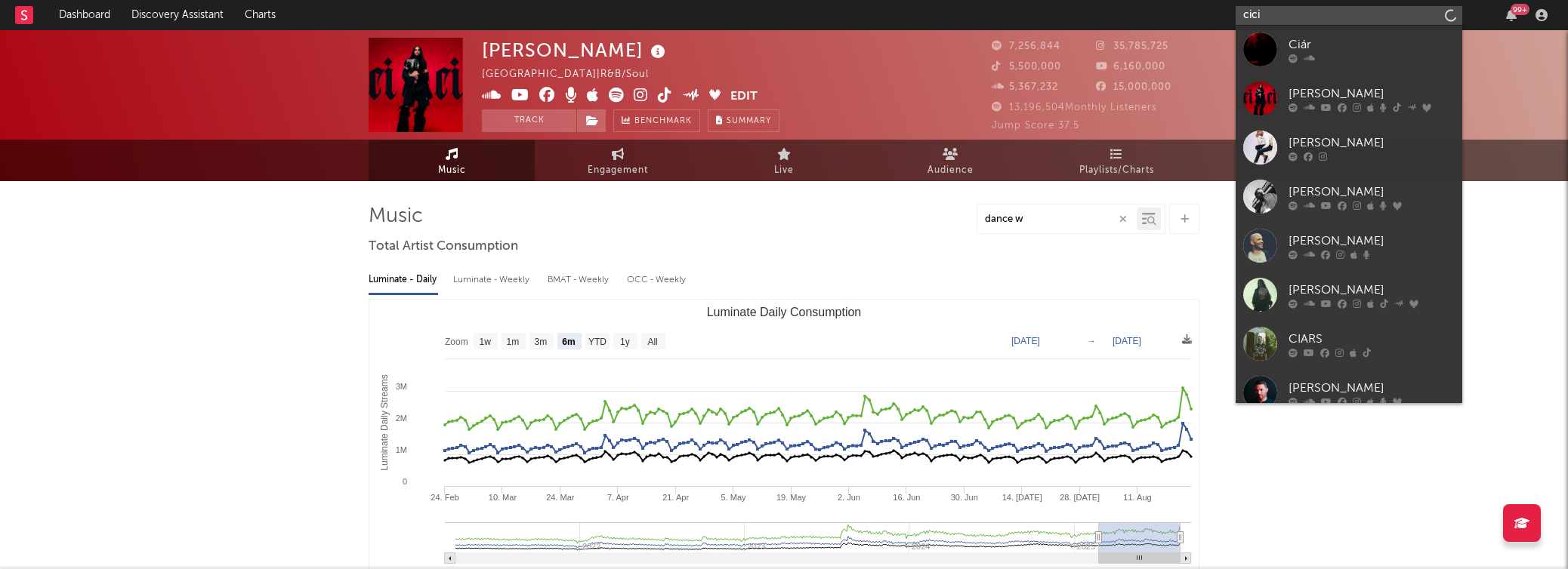
type input "cici"
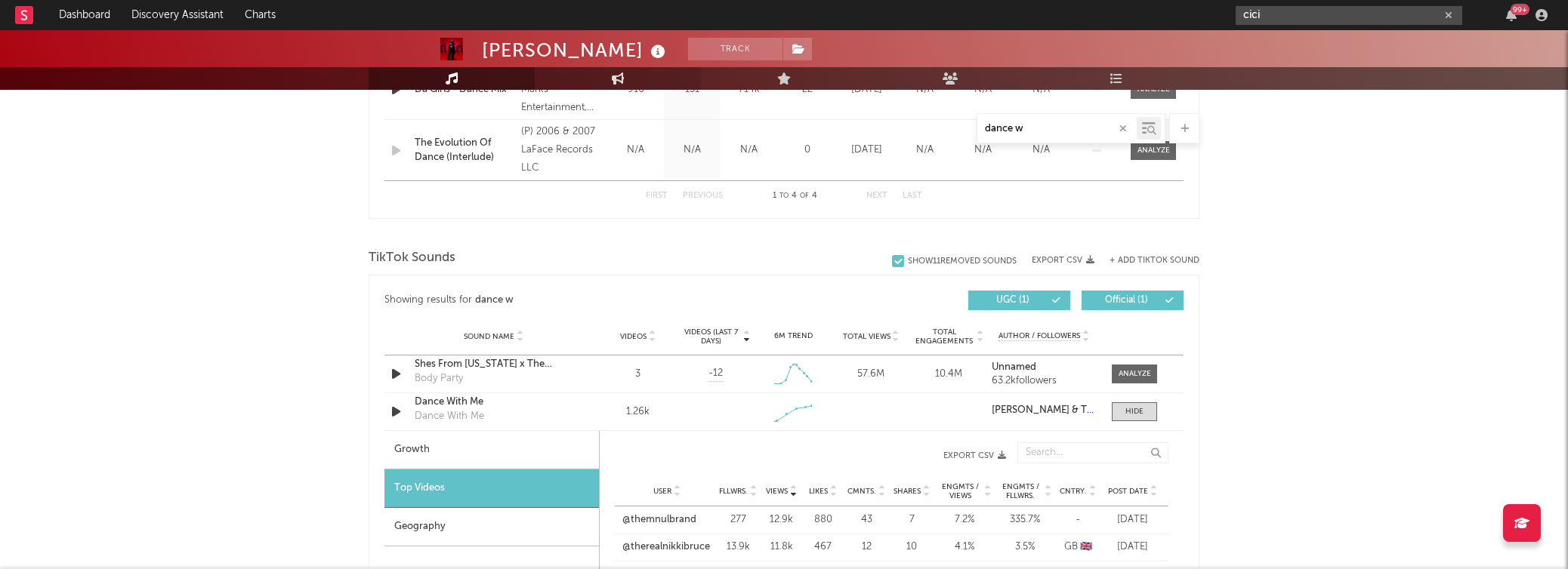
scroll to position [931, 0]
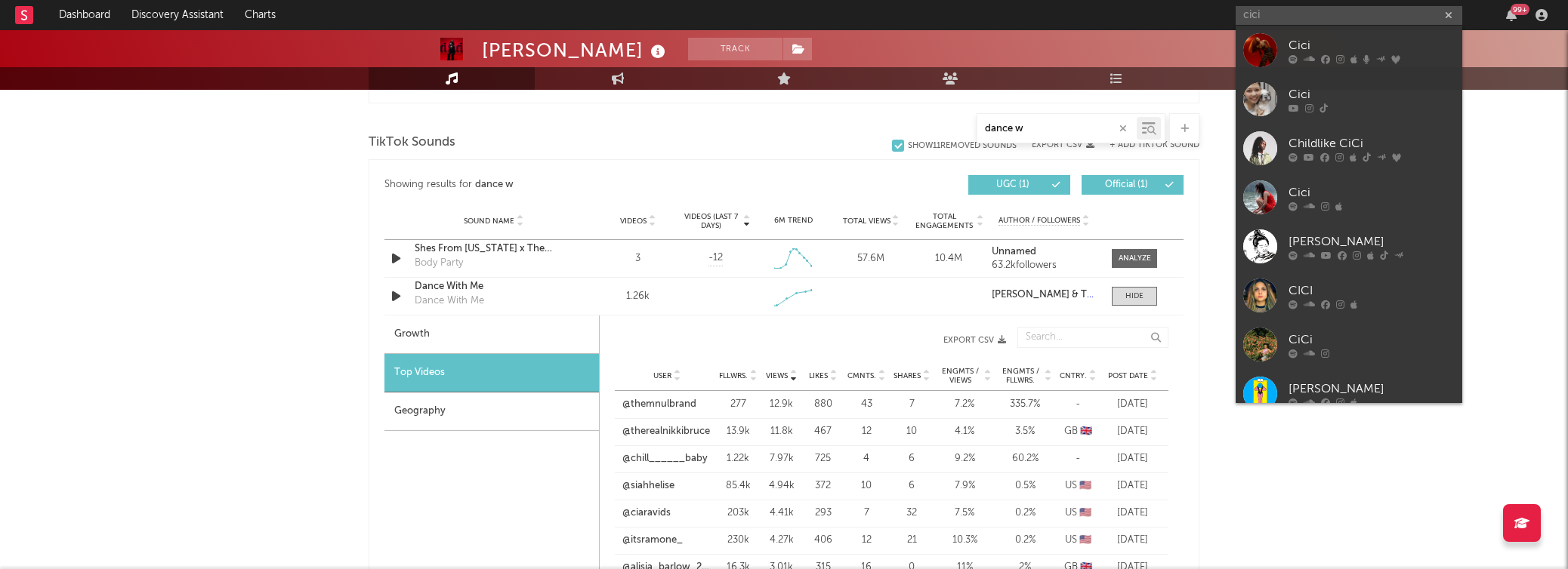
click at [145, 527] on div "[PERSON_NAME] Track [GEOGRAPHIC_DATA] | R&B/Soul Edit Track Benchmark Summary 7…" at bounding box center [784, 424] width 1568 height 2648
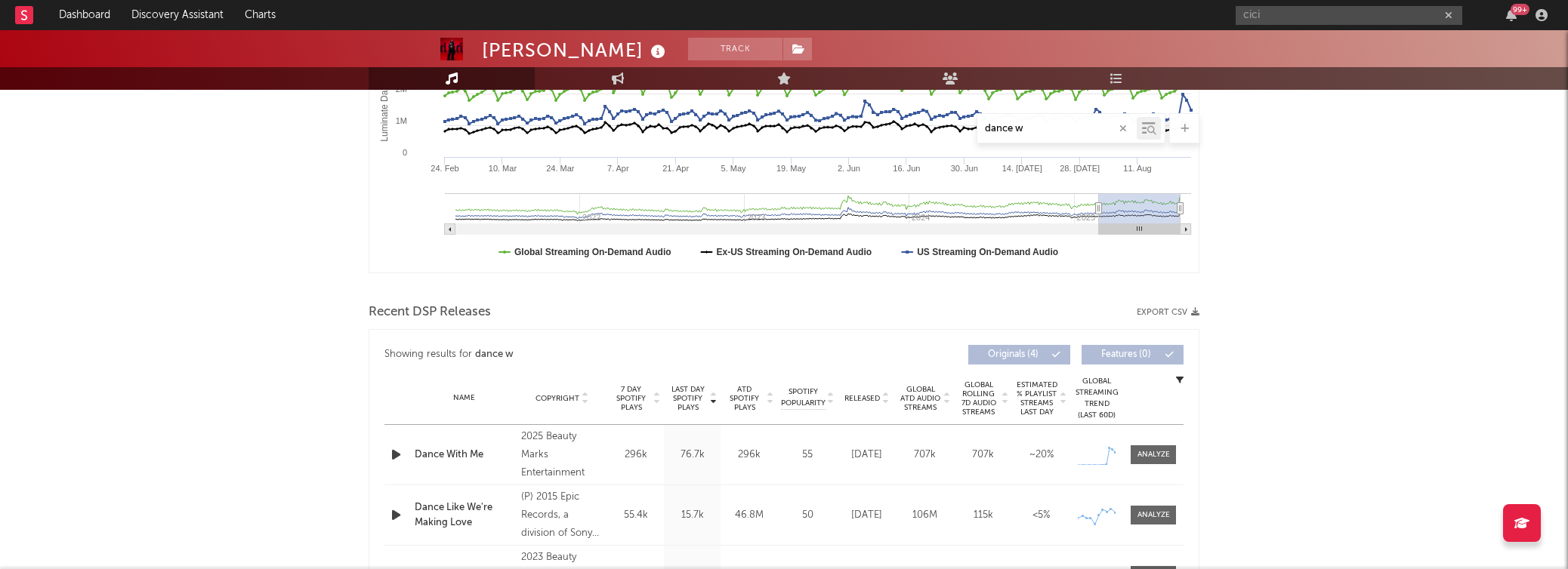
scroll to position [847, 0]
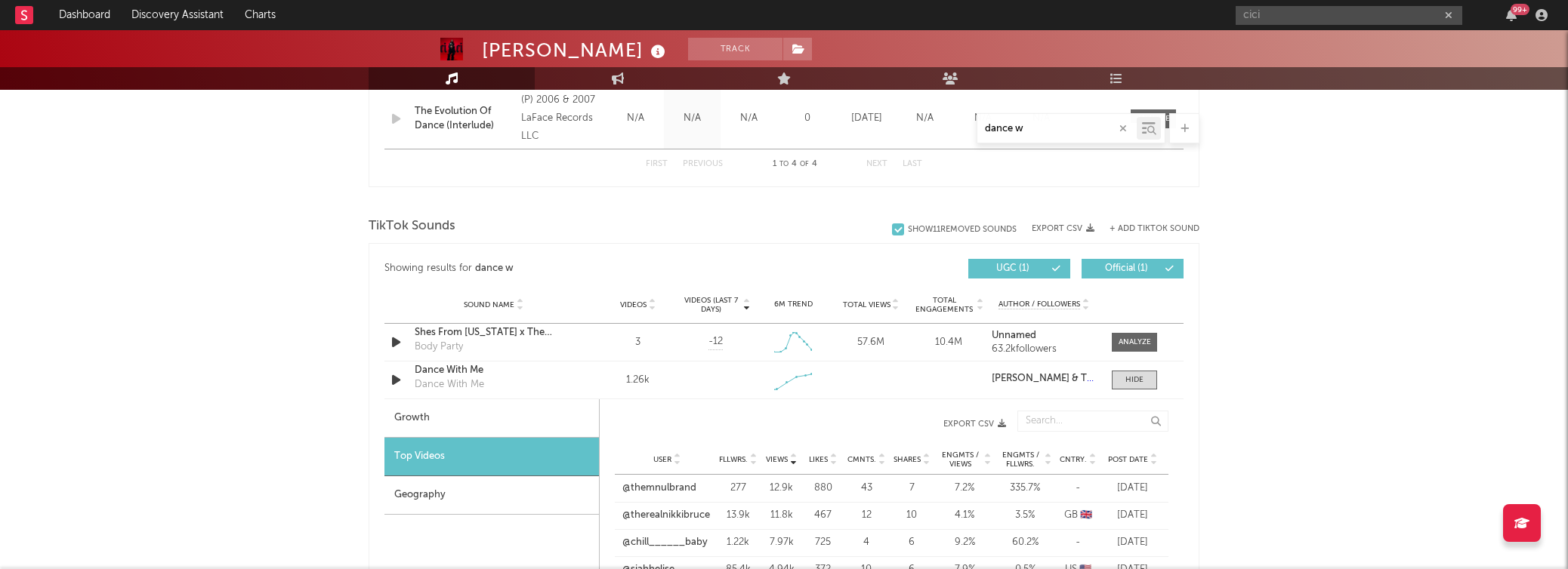
click at [503, 265] on div "dance w" at bounding box center [494, 269] width 39 height 18
click at [525, 271] on div "Showing results for dance w" at bounding box center [584, 268] width 400 height 19
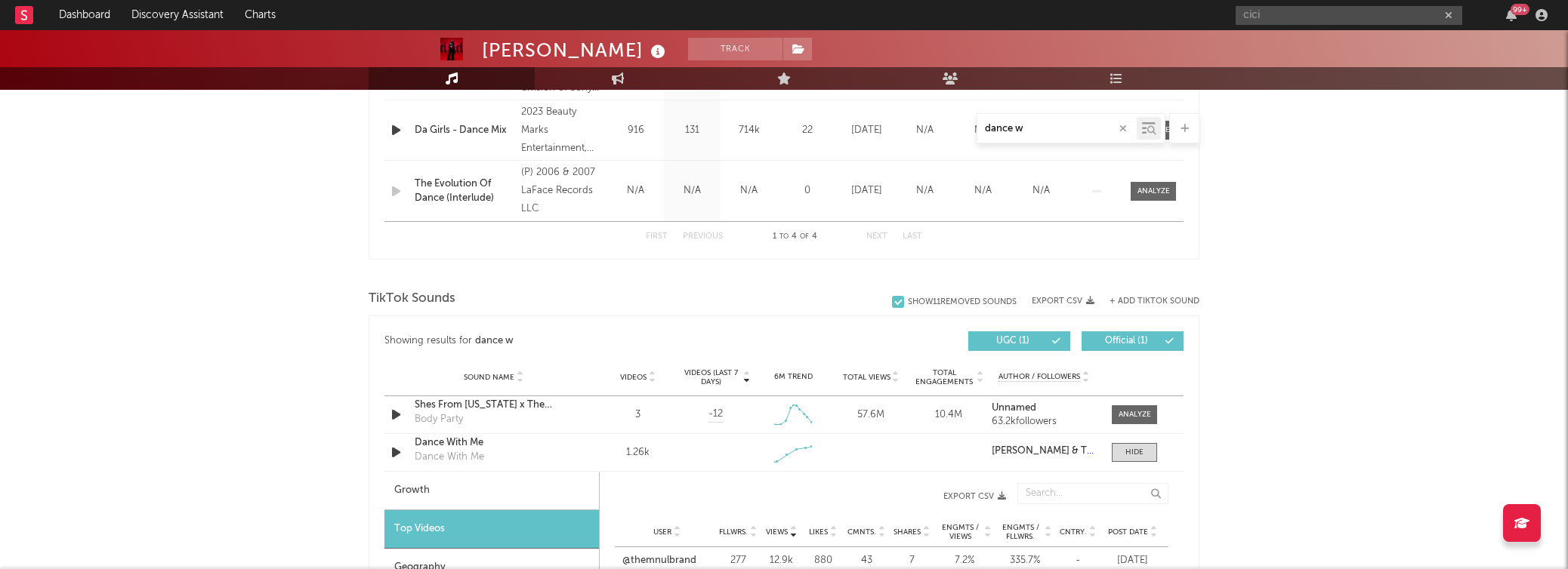
scroll to position [772, 0]
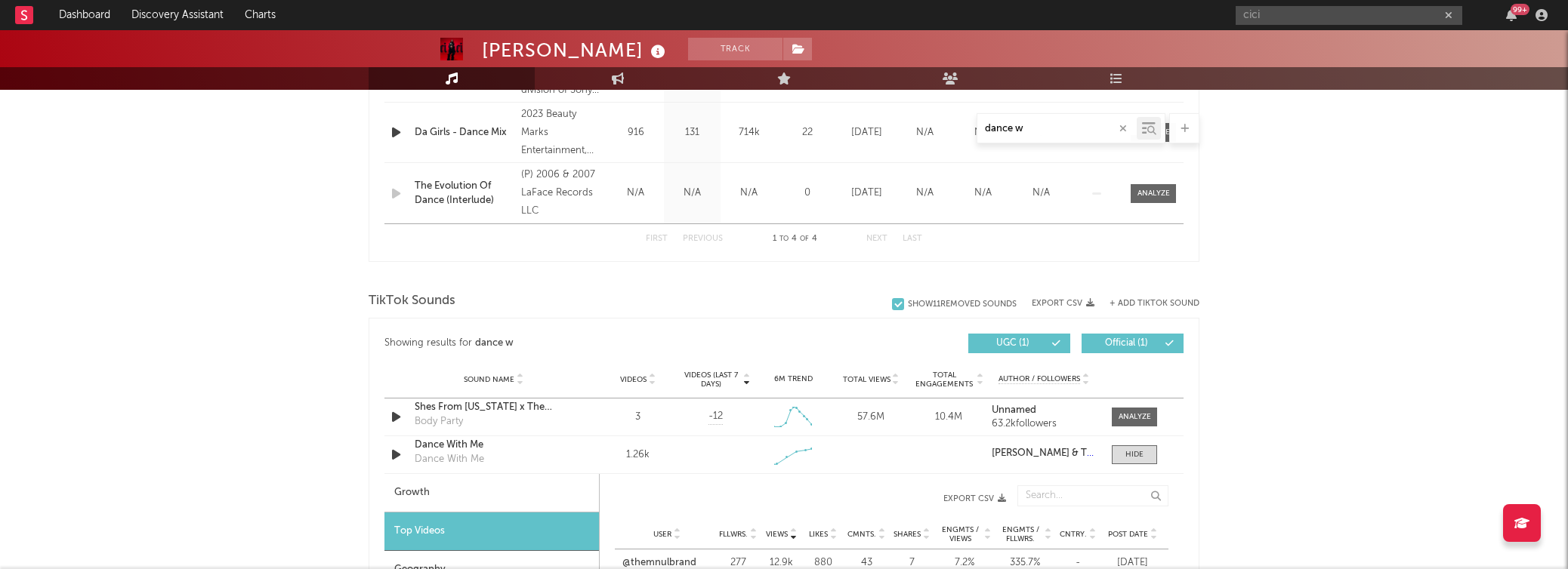
click at [892, 305] on div at bounding box center [898, 304] width 12 height 12
click at [892, 305] on input "Show 11 Removed Sounds" at bounding box center [892, 304] width 0 height 15
click at [892, 306] on div at bounding box center [898, 304] width 12 height 12
click at [892, 306] on input "Show 11 Removed Sounds" at bounding box center [892, 304] width 0 height 15
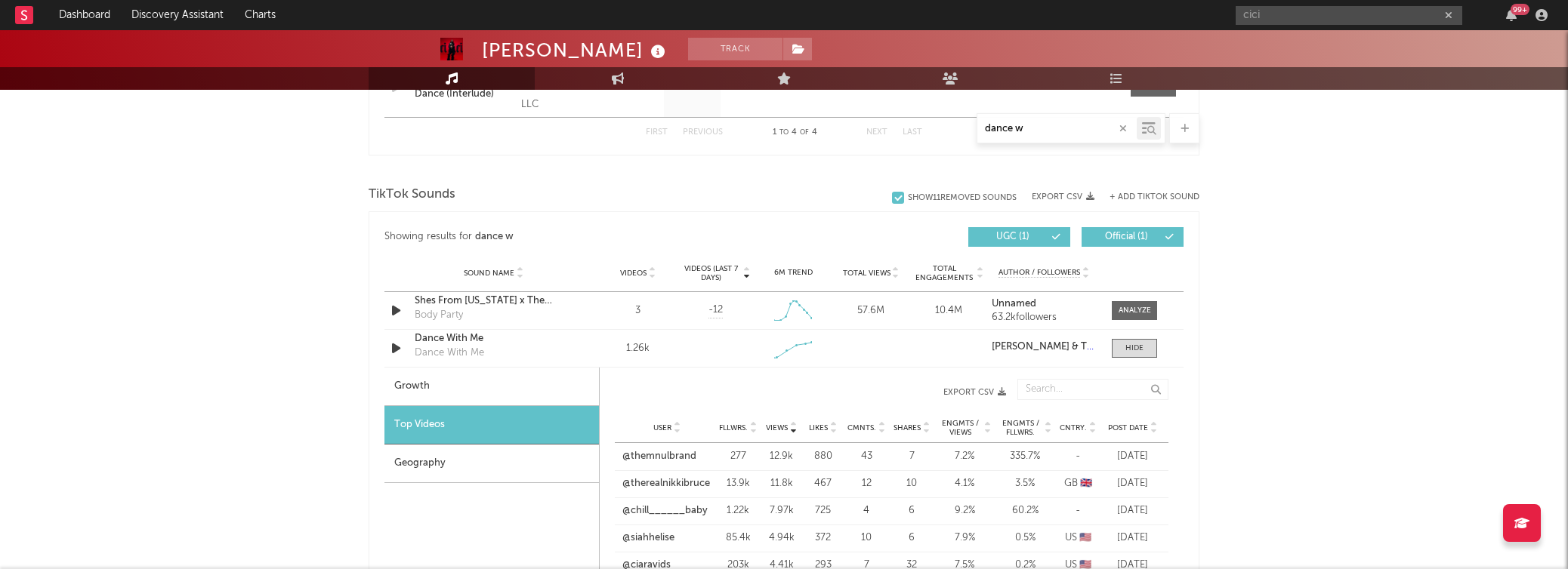
scroll to position [881, 0]
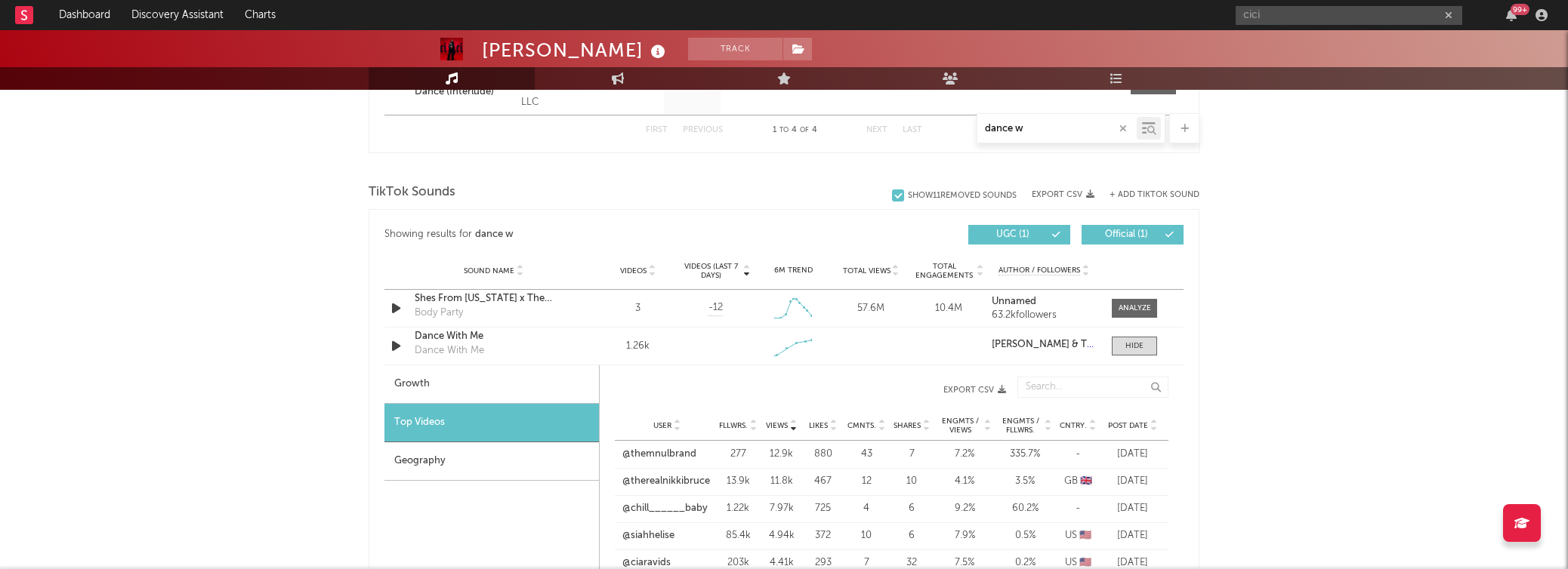
click at [477, 238] on div "dance w" at bounding box center [494, 235] width 39 height 18
click at [1138, 351] on span at bounding box center [1133, 346] width 45 height 19
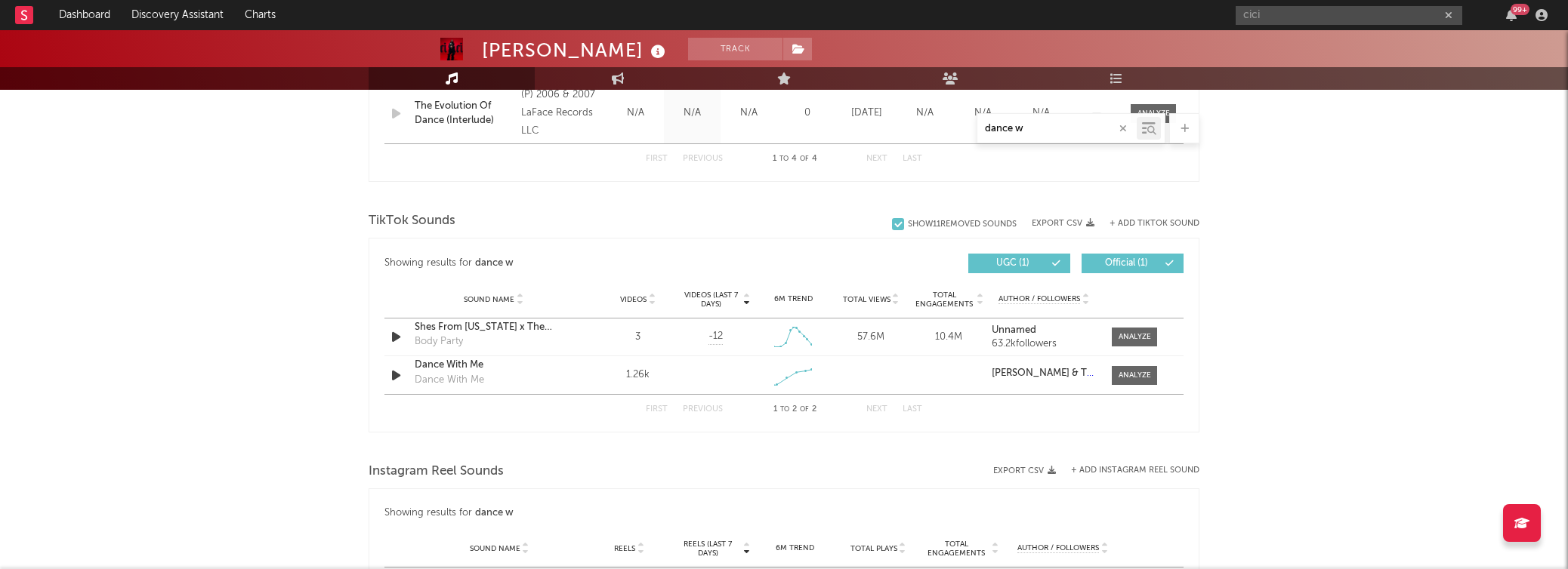
scroll to position [850, 0]
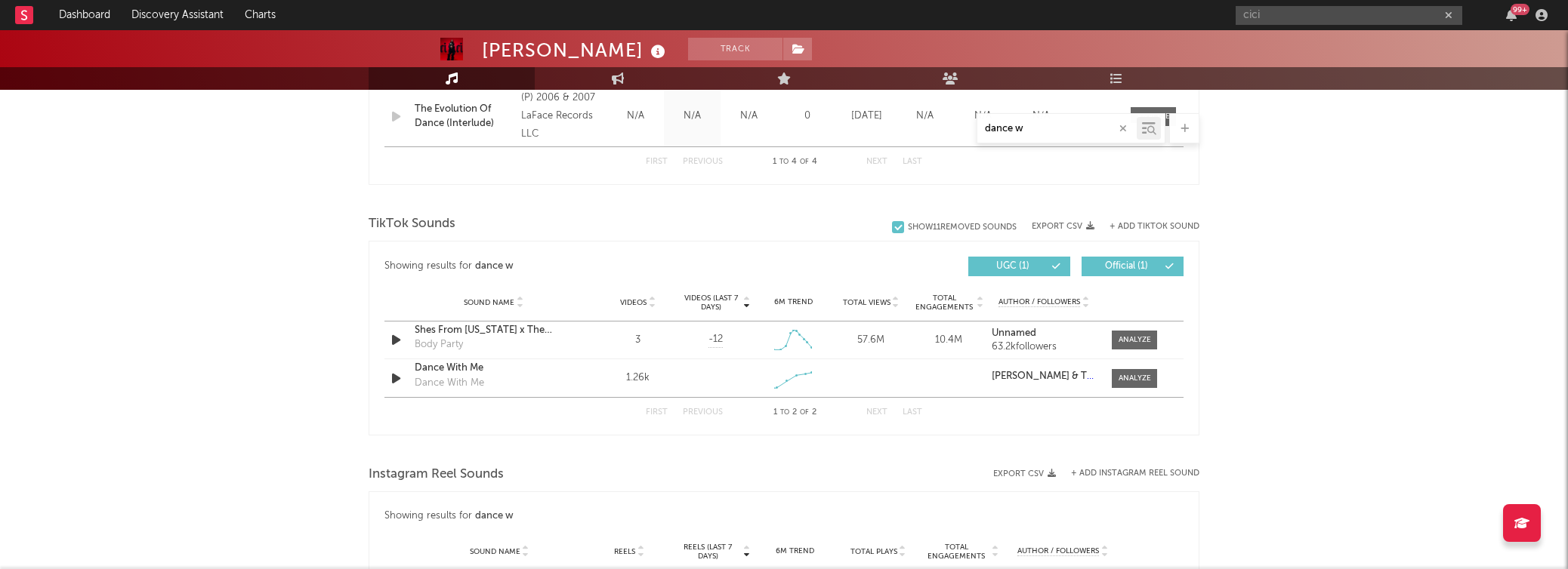
click at [1098, 128] on input "dance w" at bounding box center [1056, 129] width 159 height 12
type input "\"
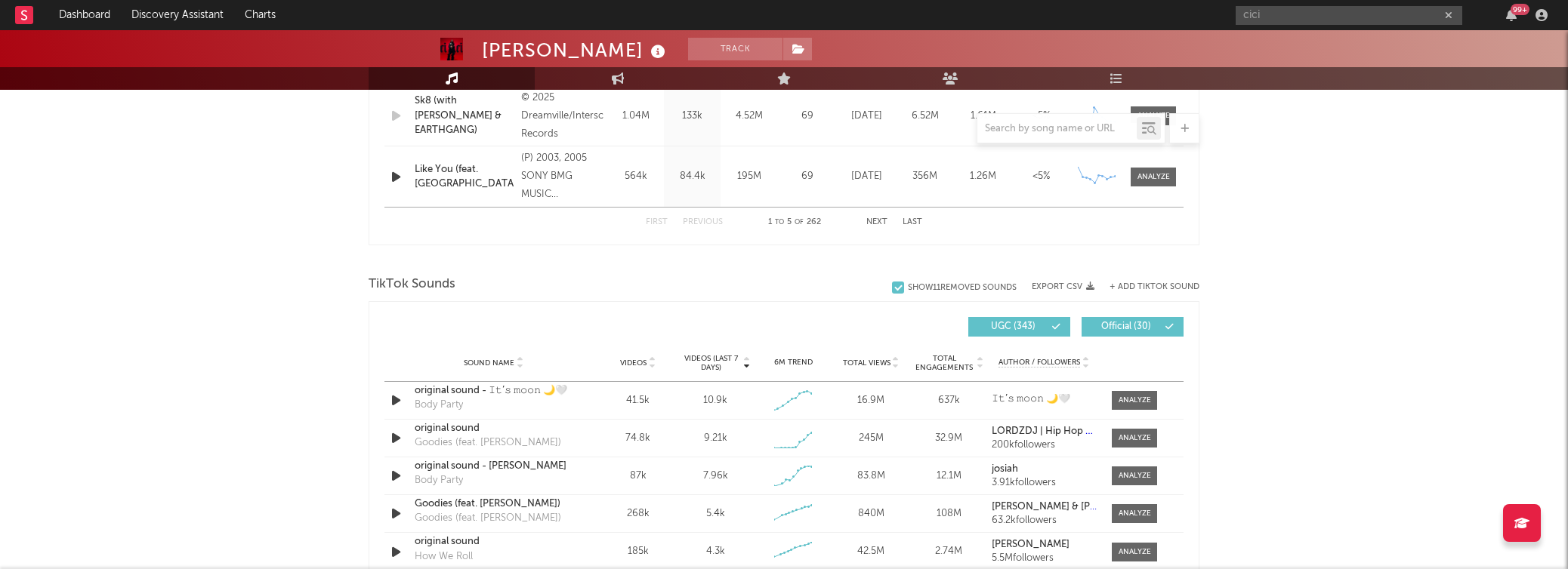
click at [1218, 253] on div "[PERSON_NAME] Track [GEOGRAPHIC_DATA] | R&B/Soul Edit Track Benchmark Summary 7…" at bounding box center [784, 321] width 1568 height 2282
click at [1051, 128] on input "text" at bounding box center [1056, 129] width 159 height 12
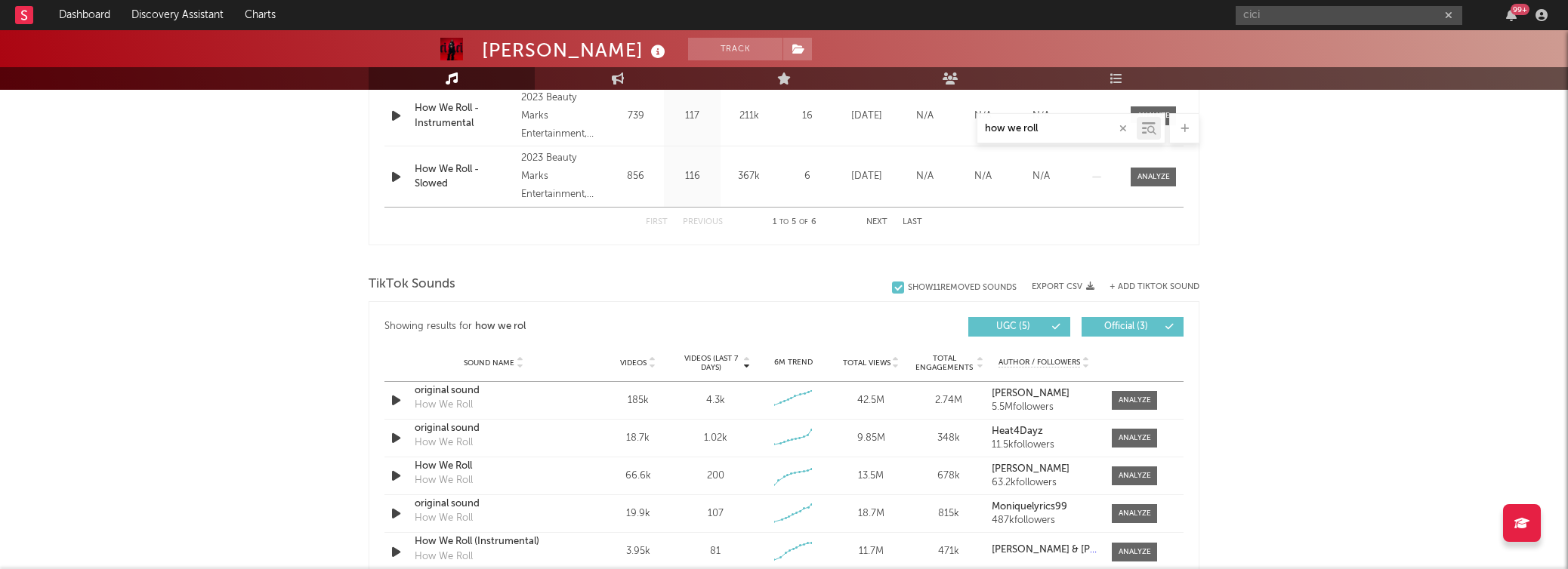
type input "how we roll"
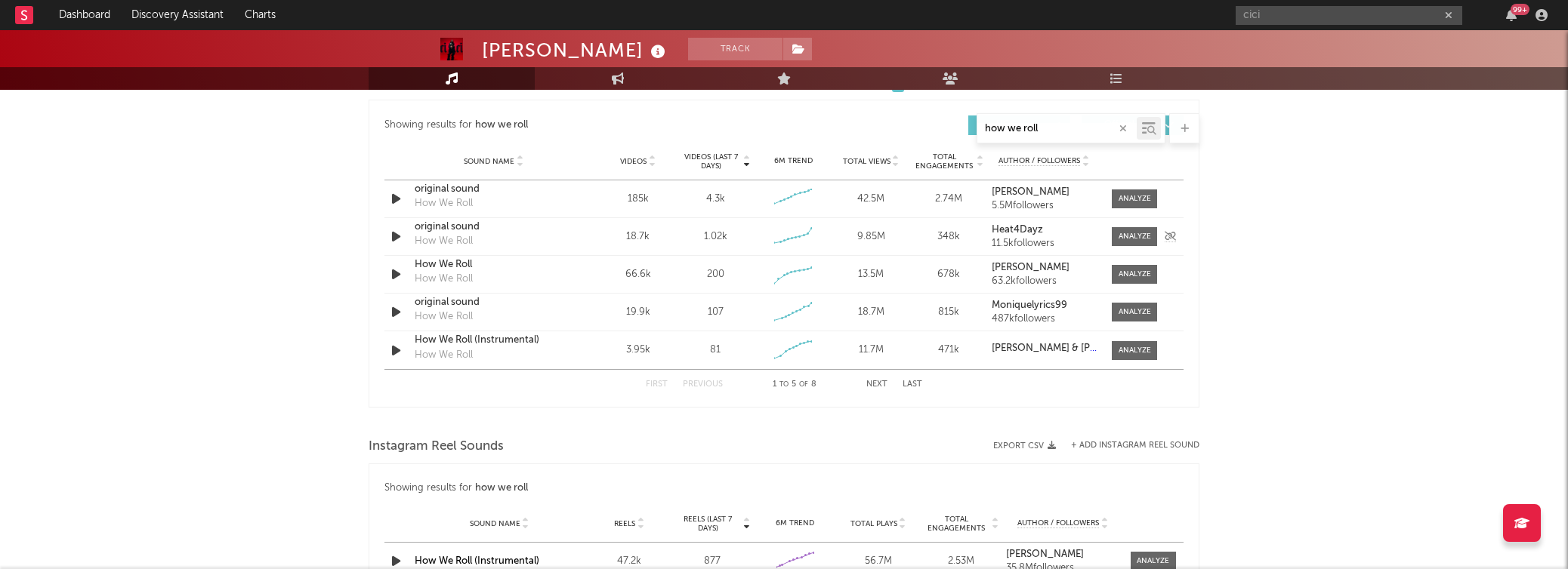
scroll to position [1056, 0]
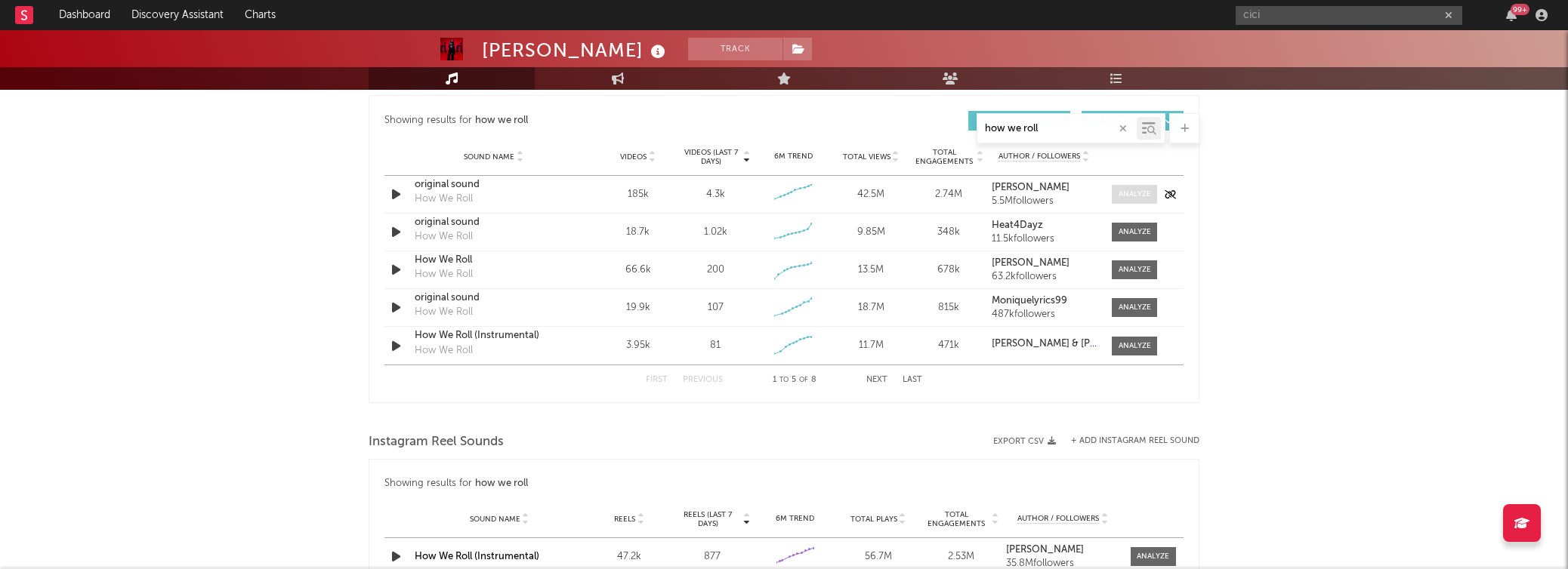
click at [1115, 199] on span at bounding box center [1133, 194] width 45 height 19
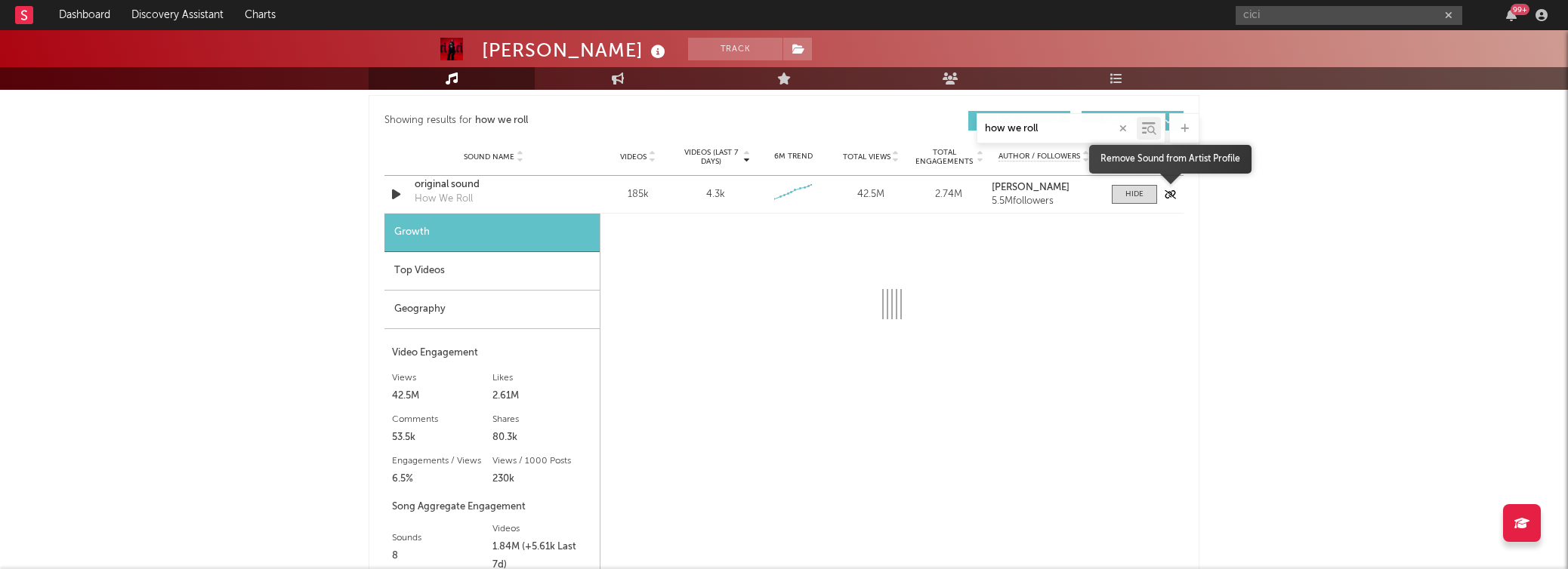
select select "6m"
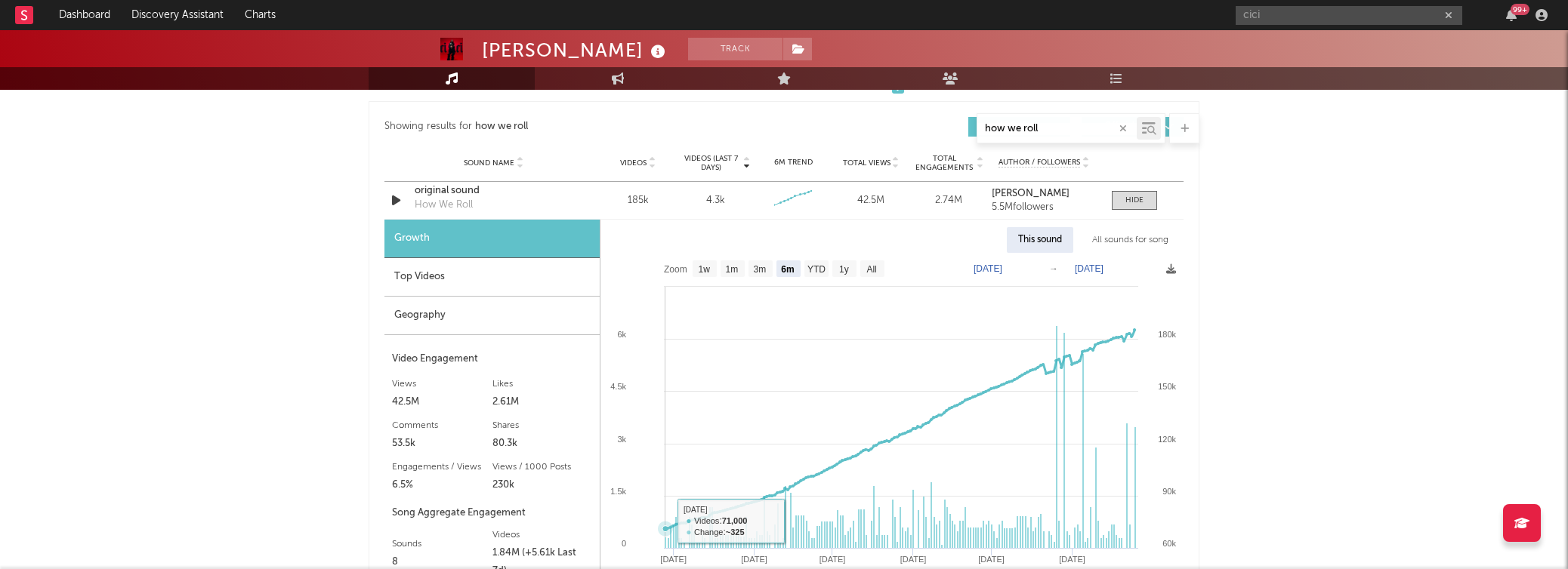
scroll to position [1047, 0]
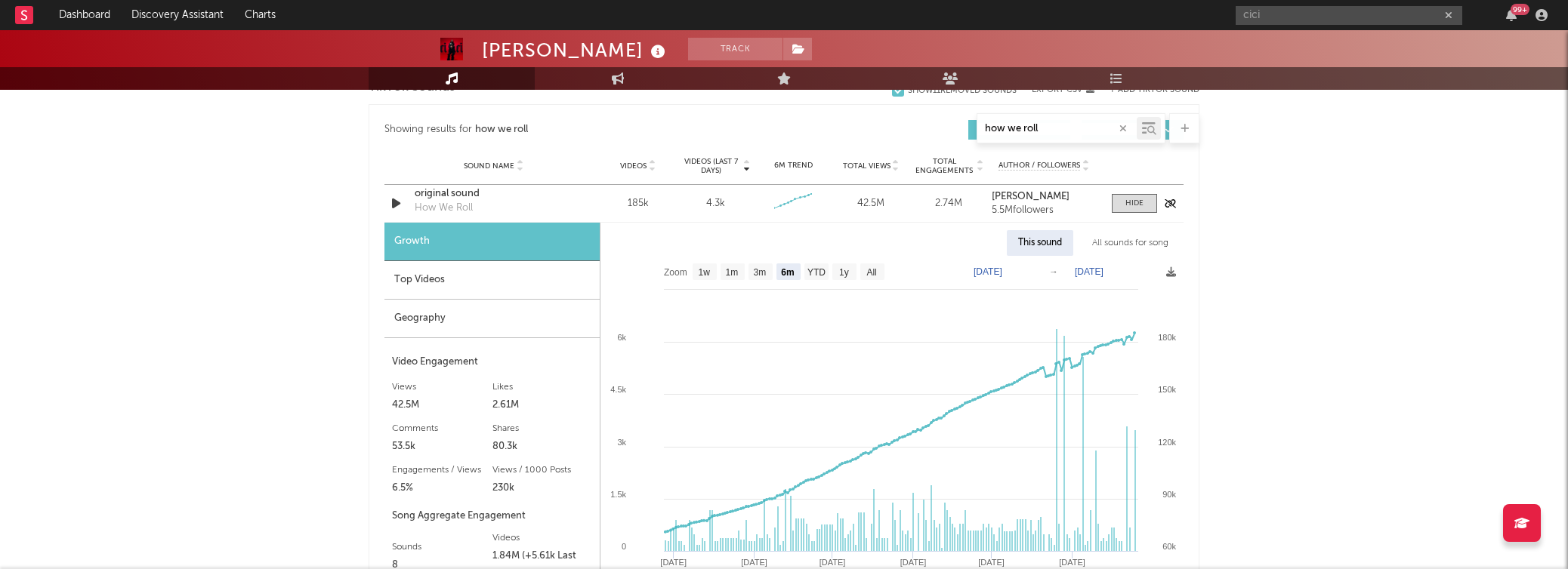
click at [439, 191] on div "original sound" at bounding box center [493, 194] width 157 height 15
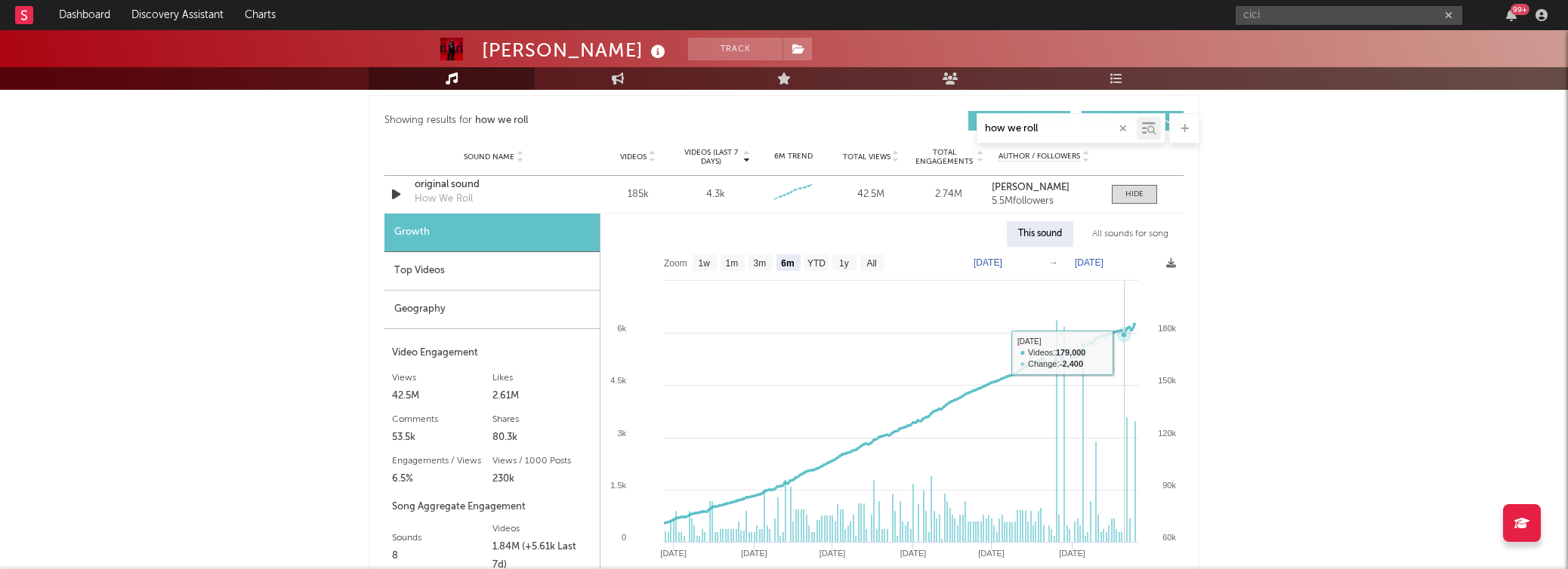
click at [1124, 353] on rect at bounding box center [891, 437] width 583 height 382
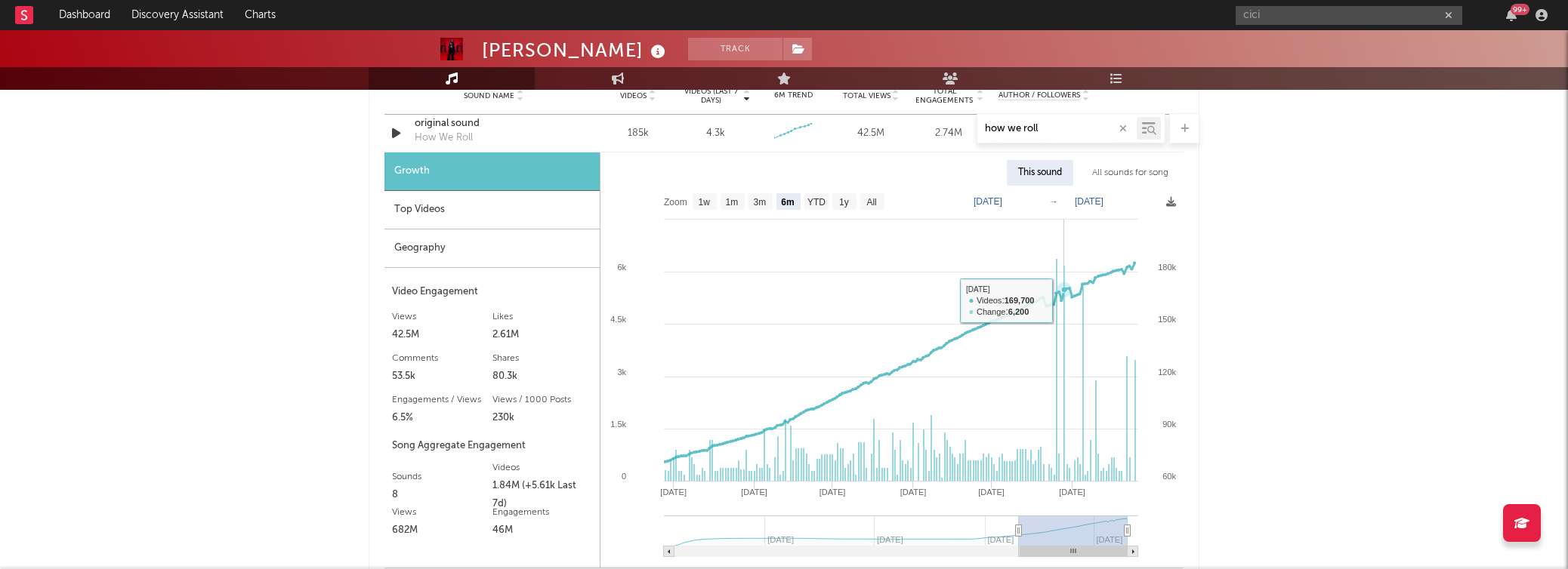
scroll to position [1118, 0]
click at [464, 208] on div "Top Videos" at bounding box center [492, 210] width 215 height 39
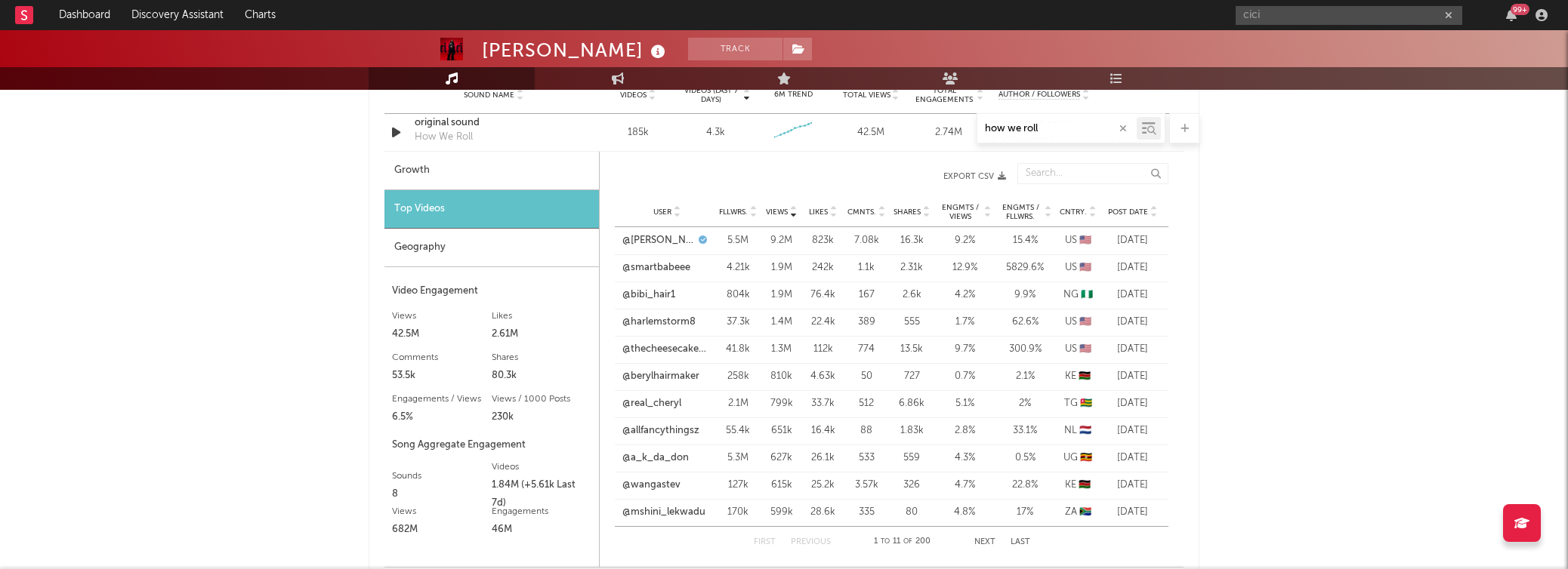
click at [1129, 208] on span "Post Date" at bounding box center [1127, 213] width 40 height 9
click at [657, 246] on link "@fineurbaninteriors" at bounding box center [667, 240] width 89 height 15
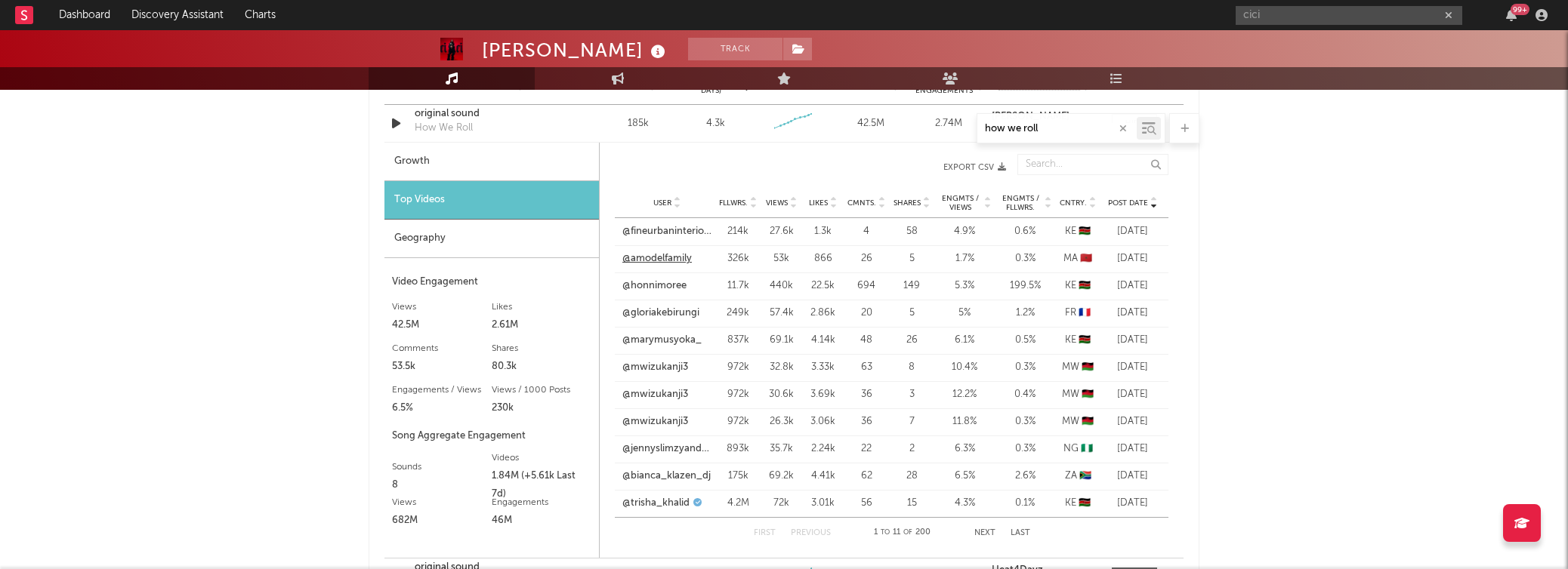
click at [649, 257] on link "@amodelfamily" at bounding box center [656, 259] width 69 height 15
click at [1085, 126] on input "how we roll" at bounding box center [1056, 129] width 159 height 12
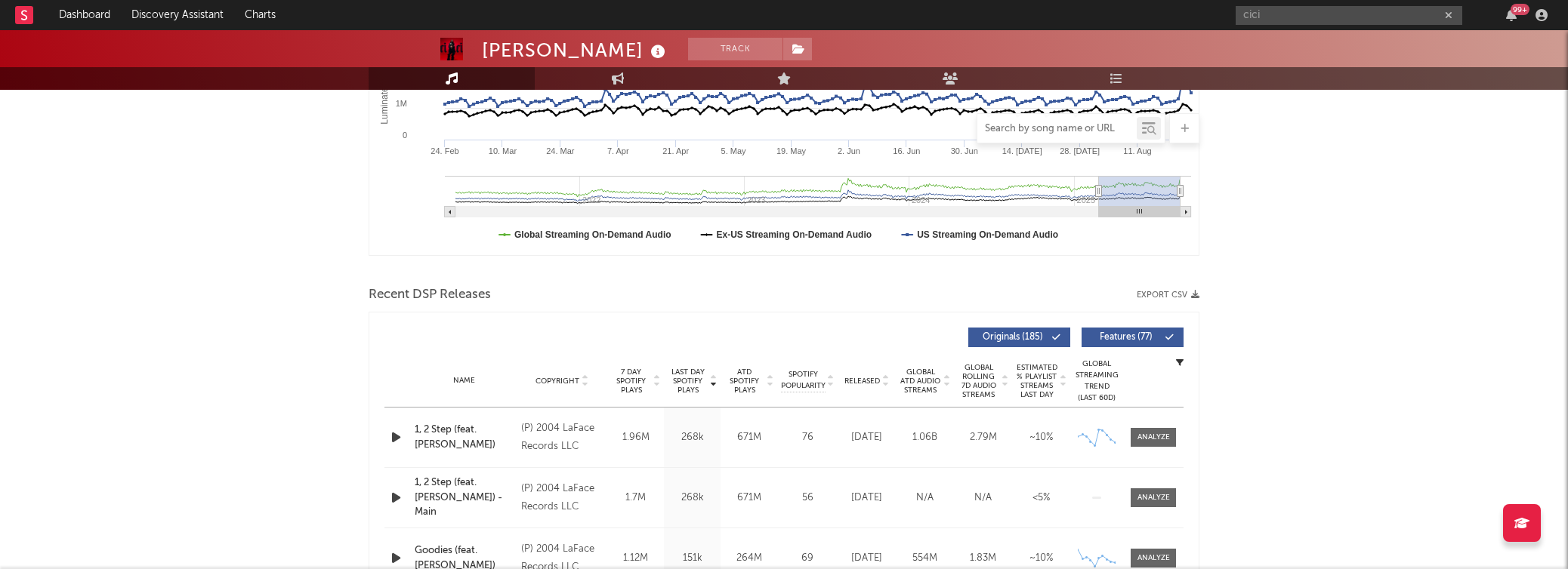
scroll to position [343, 0]
